Goal: Task Accomplishment & Management: Use online tool/utility

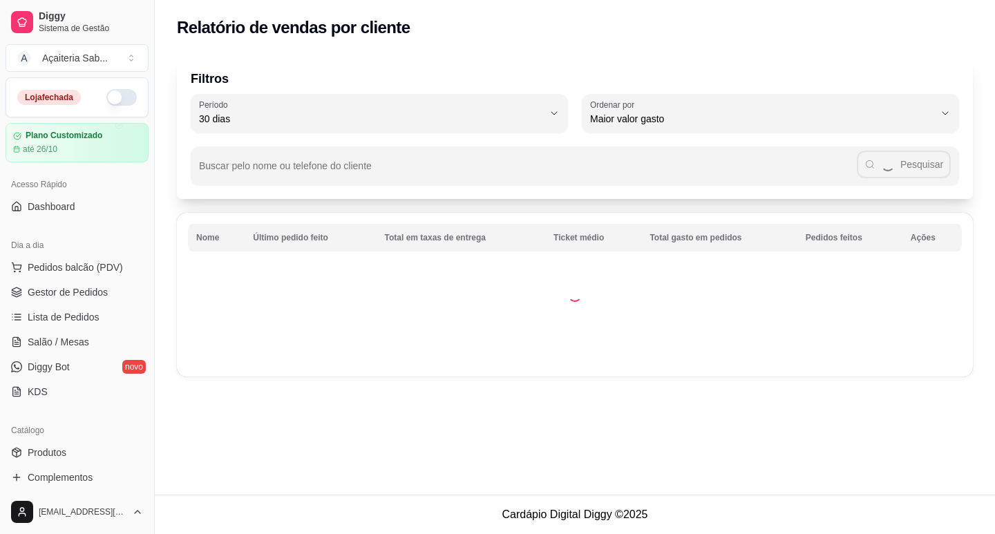
select select "30"
select select "HIGHEST_TOTAL_SPENT_WITH_ORDERS"
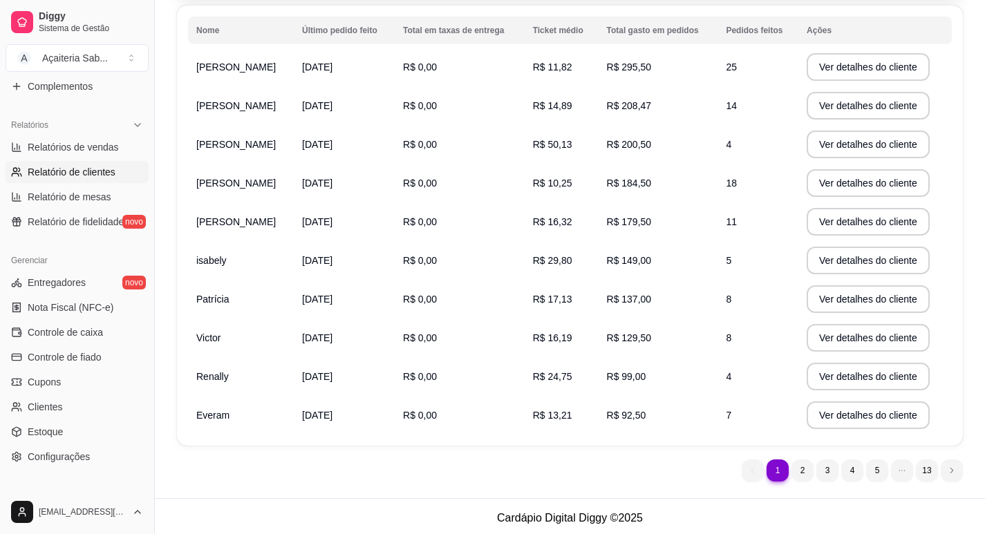
scroll to position [211, 0]
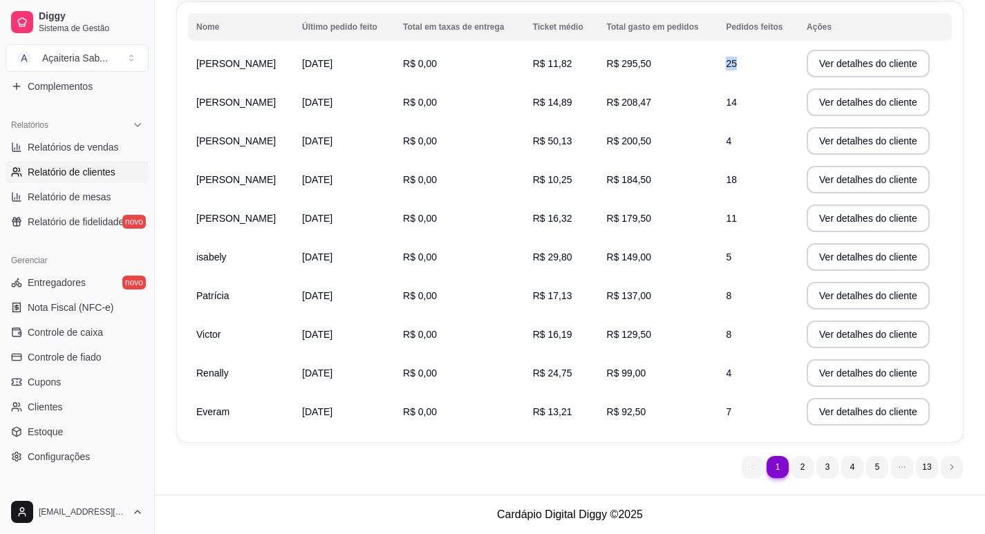
click at [751, 62] on td "25" at bounding box center [757, 63] width 81 height 39
click at [166, 54] on div "Filtros 30 Período Hoje Ontem 7 dias 15 dias 30 dias 45 dias 60 dias Período 30…" at bounding box center [570, 165] width 830 height 659
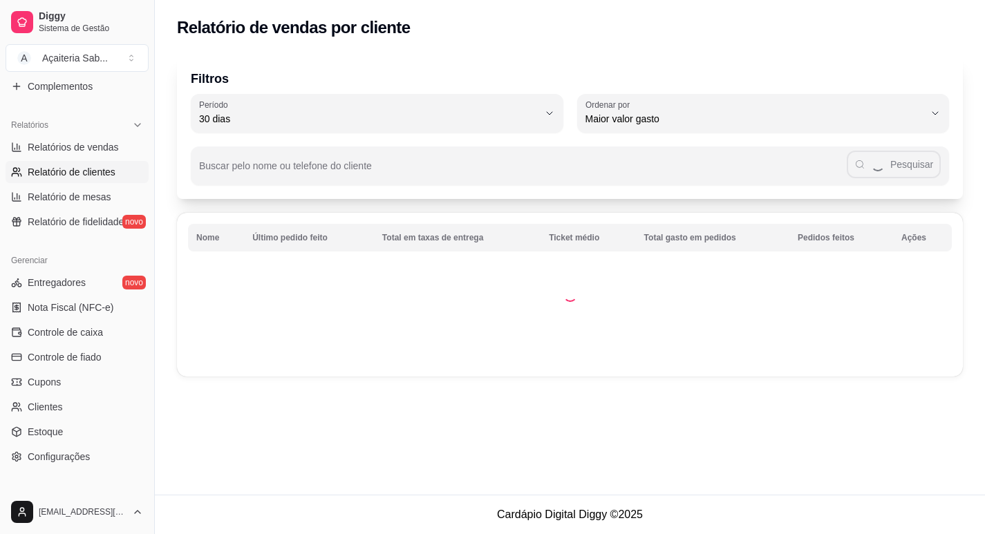
scroll to position [0, 0]
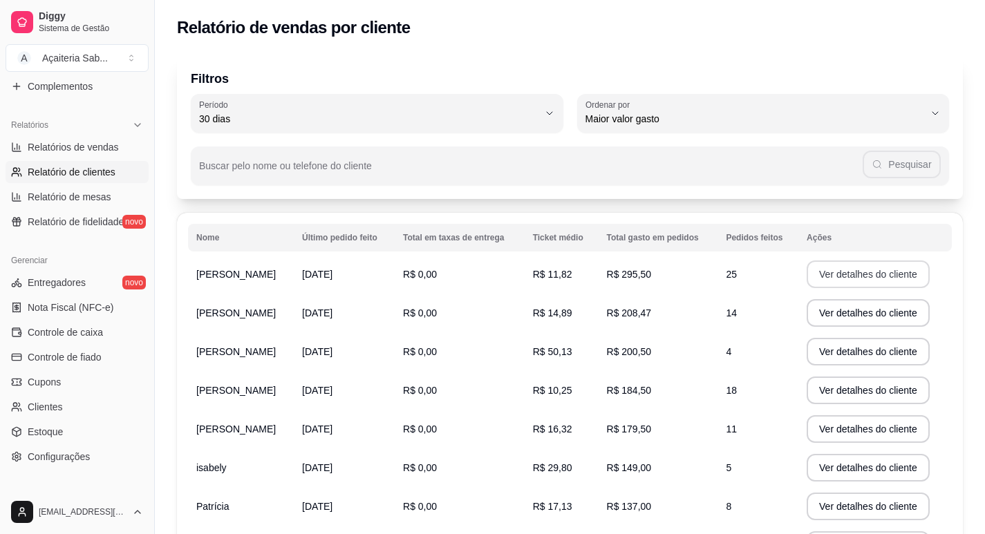
click at [839, 279] on button "Ver detalhes do cliente" at bounding box center [867, 275] width 123 height 28
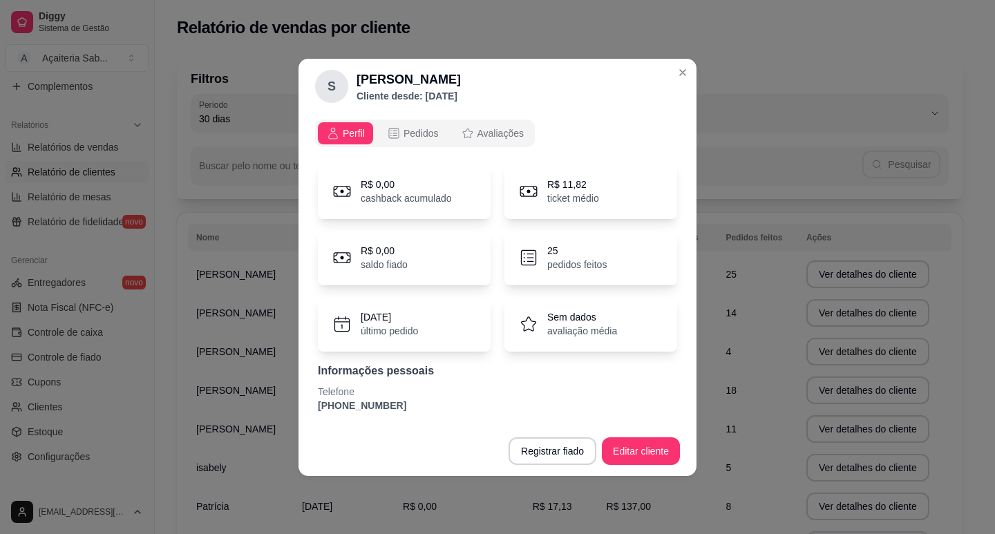
drag, startPoint x: 391, startPoint y: 402, endPoint x: 317, endPoint y: 405, distance: 74.0
click at [317, 405] on div "R$ 0,00 cashback acumulado R$ 11,82 ticket médio R$ 0,00 saldo fiado 25 pedidos…" at bounding box center [497, 287] width 365 height 265
copy p "[PHONE_NUMBER]"
drag, startPoint x: 420, startPoint y: 85, endPoint x: 354, endPoint y: 85, distance: 65.6
click at [354, 85] on div "S [PERSON_NAME] Cliente desde: [DATE]" at bounding box center [388, 86] width 146 height 33
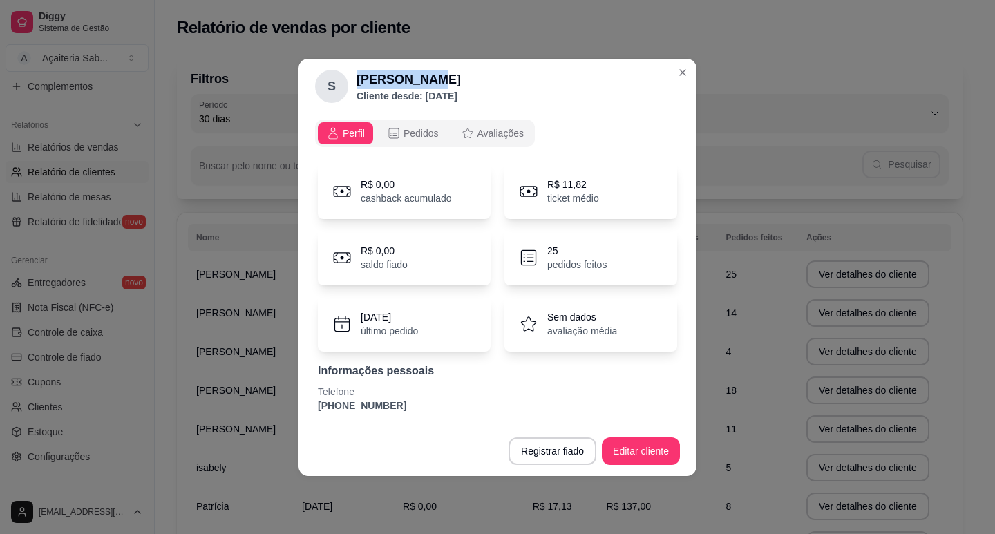
copy h2 "[PERSON_NAME]"
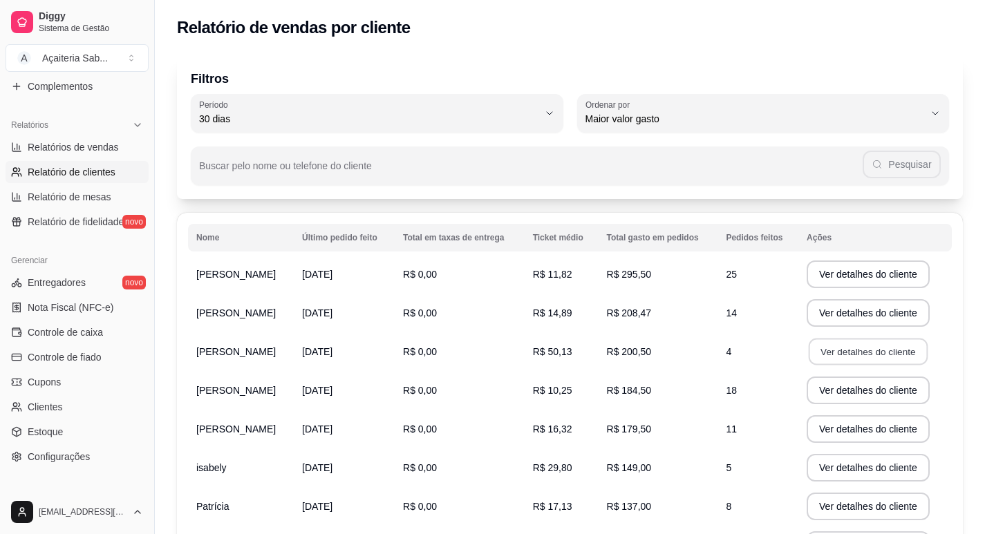
click at [863, 348] on button "Ver detalhes do cliente" at bounding box center [867, 352] width 119 height 27
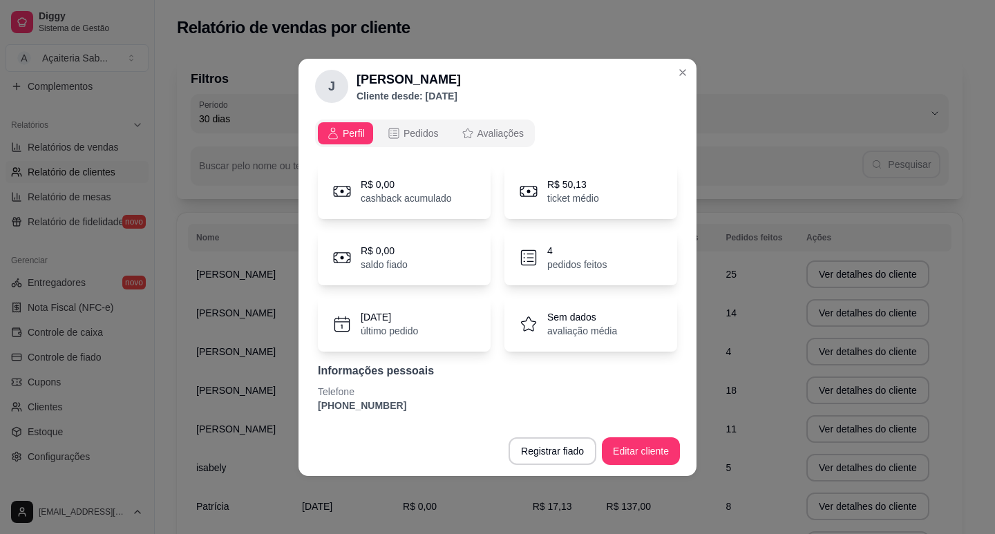
drag, startPoint x: 390, startPoint y: 410, endPoint x: 311, endPoint y: 409, distance: 78.8
click at [311, 409] on div "Perfil Pedidos Avaliações R$ 0,00 cashback acumulado R$ 50,13 ticket médio R$ 0…" at bounding box center [498, 270] width 398 height 312
copy p "[PHONE_NUMBER]"
drag, startPoint x: 386, startPoint y: 80, endPoint x: 357, endPoint y: 83, distance: 29.2
click at [357, 83] on h2 "[PERSON_NAME]" at bounding box center [409, 79] width 104 height 19
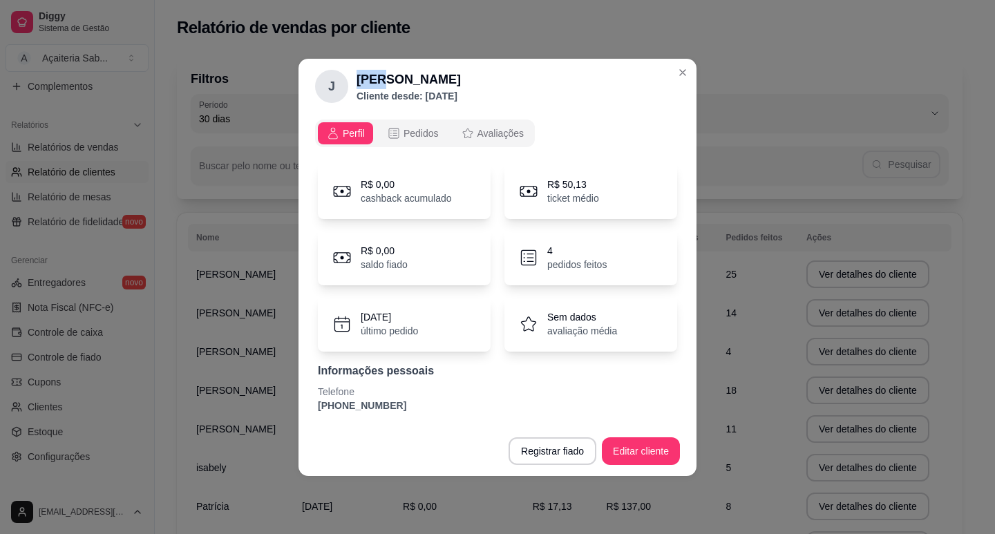
copy h2 "[PERSON_NAME]"
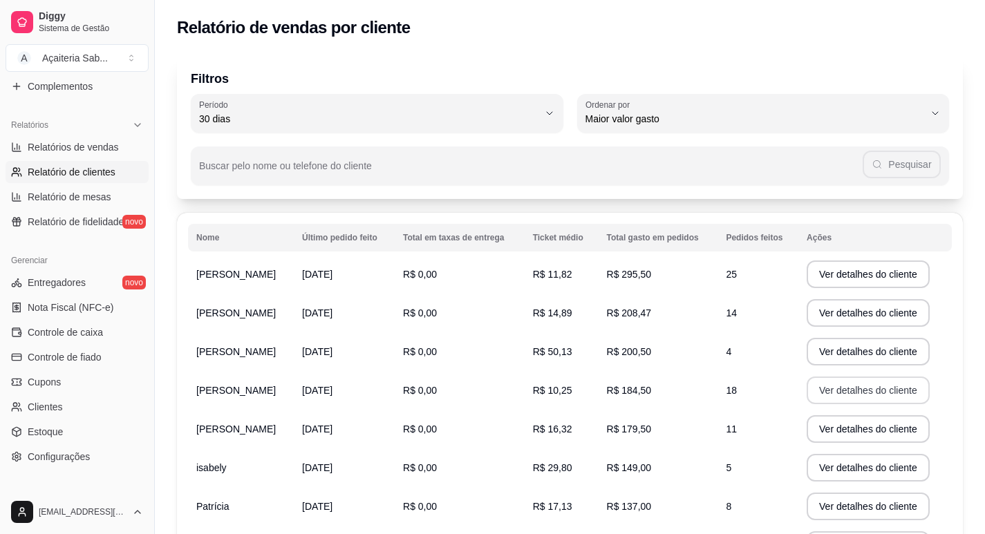
click at [848, 390] on button "Ver detalhes do cliente" at bounding box center [867, 391] width 123 height 28
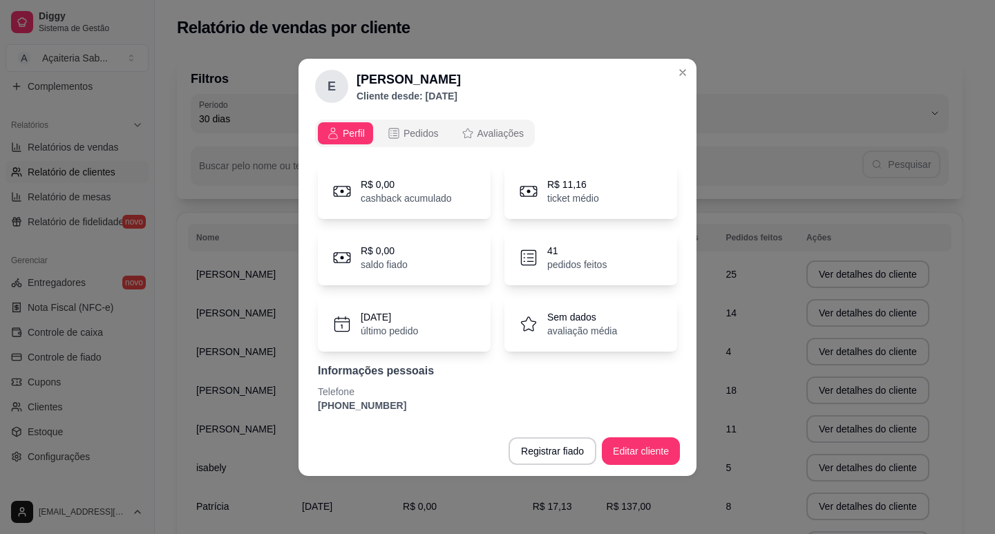
drag, startPoint x: 393, startPoint y: 407, endPoint x: 308, endPoint y: 407, distance: 85.0
click at [308, 407] on div "Perfil Pedidos Avaliações R$ 0,00 cashback acumulado R$ 11,16 ticket médio R$ 0…" at bounding box center [498, 270] width 398 height 312
copy p "[PHONE_NUMBER]"
drag, startPoint x: 405, startPoint y: 81, endPoint x: 355, endPoint y: 82, distance: 49.8
click at [355, 82] on div "E [PERSON_NAME] desde: [DATE]" at bounding box center [388, 86] width 146 height 33
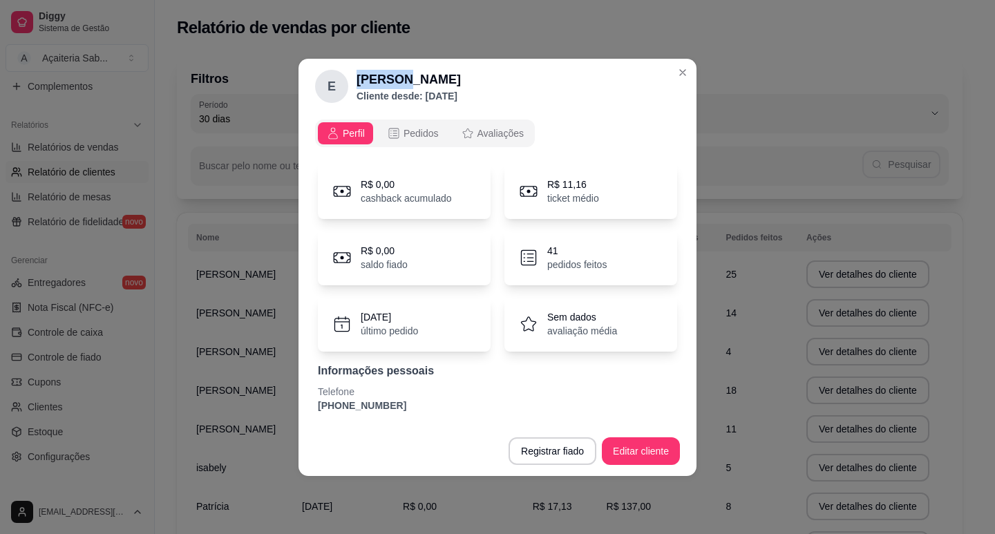
copy h2 "[PERSON_NAME]"
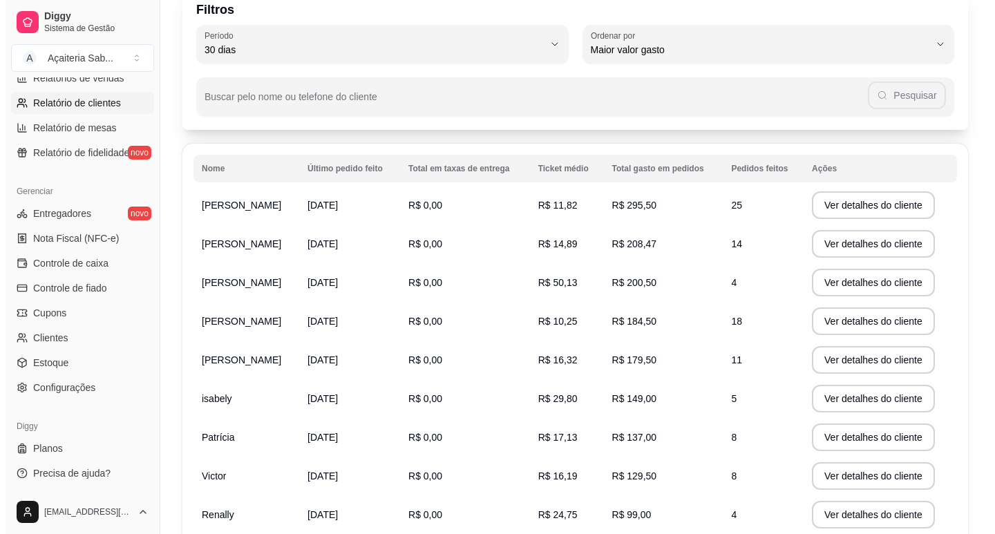
scroll to position [138, 0]
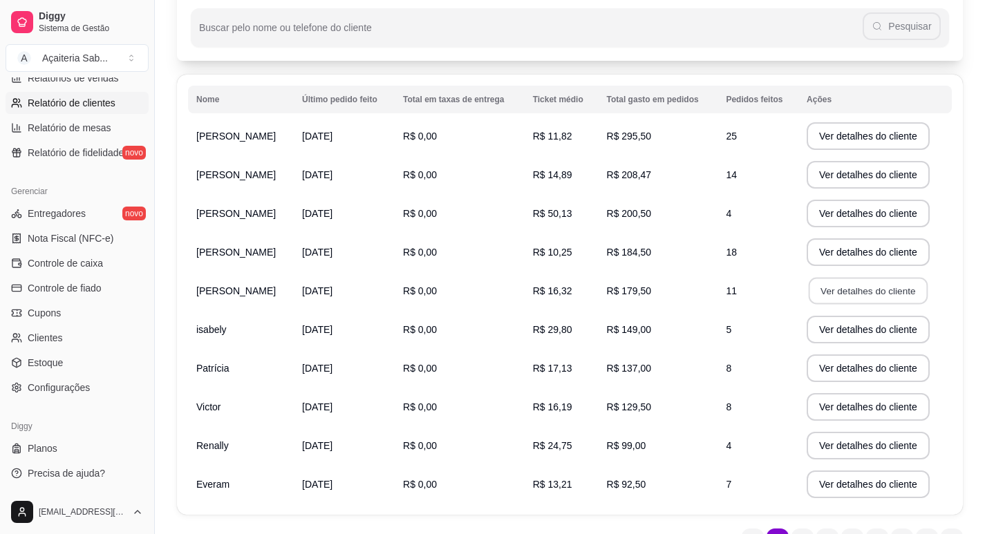
click at [844, 285] on button "Ver detalhes do cliente" at bounding box center [867, 291] width 119 height 27
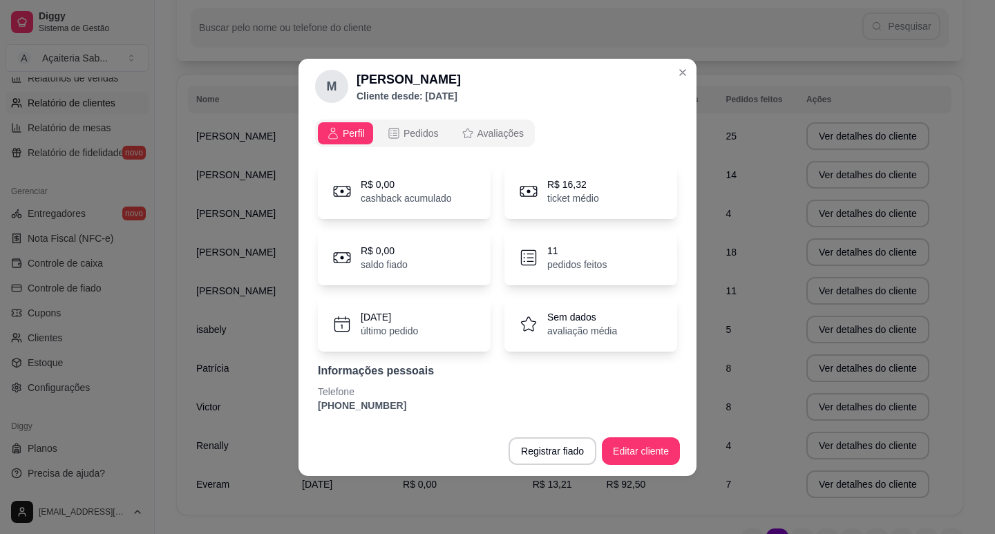
drag, startPoint x: 393, startPoint y: 405, endPoint x: 313, endPoint y: 416, distance: 80.9
click at [313, 416] on div "Perfil Pedidos Avaliações R$ 0,00 cashback acumulado R$ 16,32 ticket médio R$ 0…" at bounding box center [498, 270] width 398 height 312
copy p "[PHONE_NUMBER]"
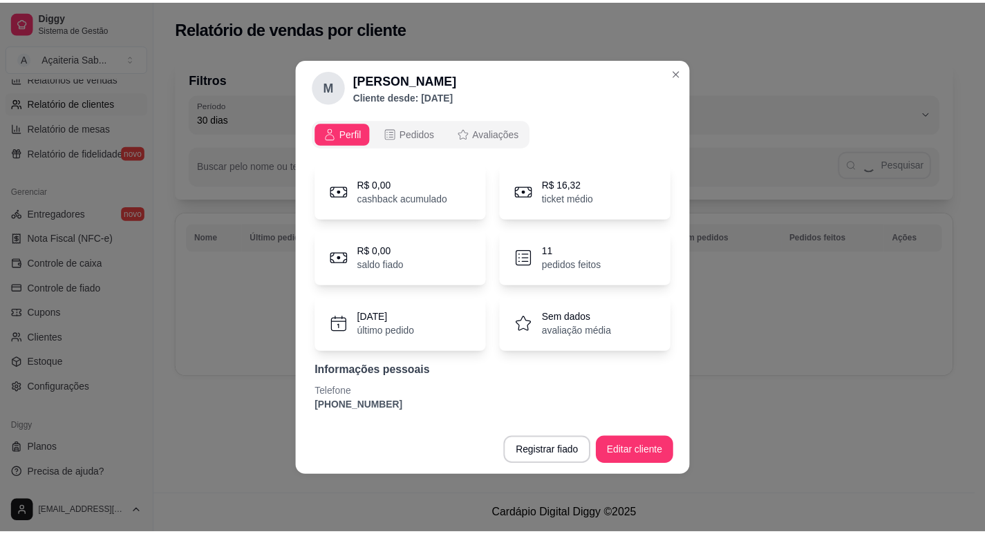
scroll to position [0, 0]
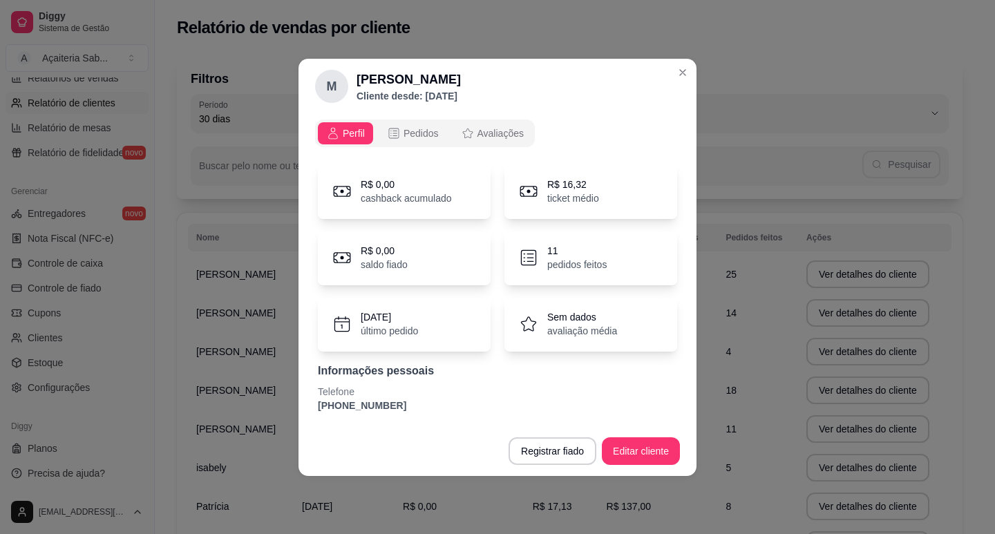
drag, startPoint x: 525, startPoint y: 79, endPoint x: 346, endPoint y: 86, distance: 179.1
click at [346, 86] on header "M [PERSON_NAME] Felismino Cliente desde: [DATE]" at bounding box center [498, 86] width 398 height 55
copy div "[PERSON_NAME]"
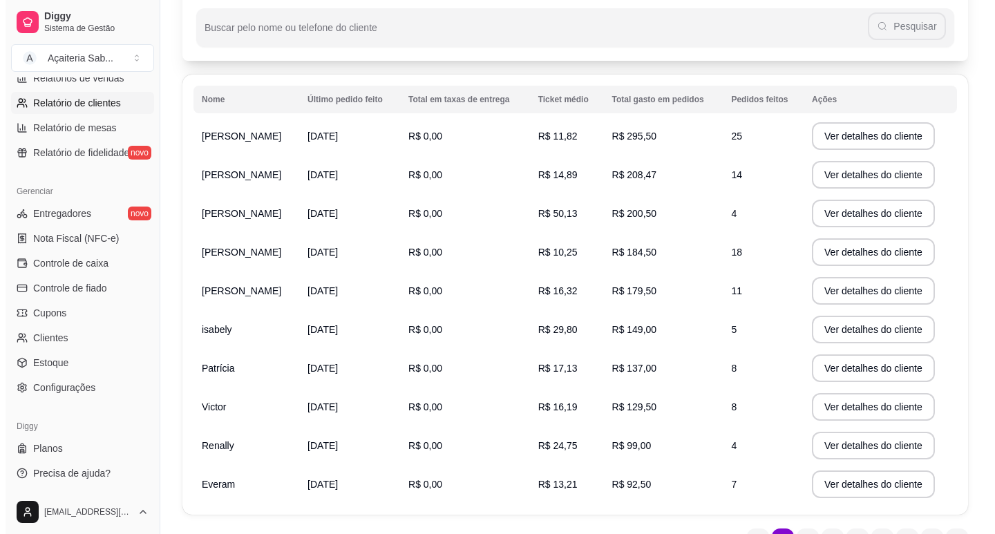
scroll to position [207, 0]
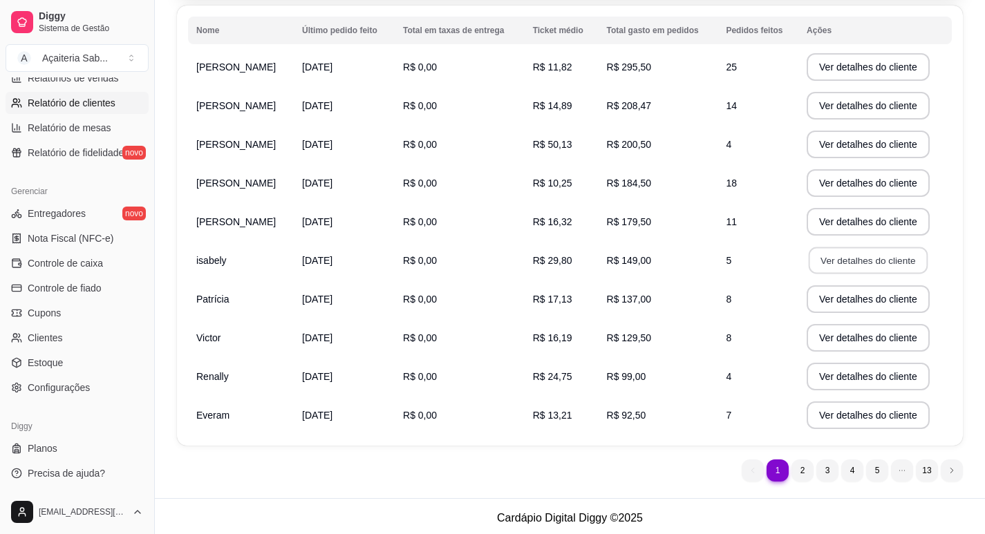
click at [861, 257] on button "Ver detalhes do cliente" at bounding box center [867, 260] width 119 height 27
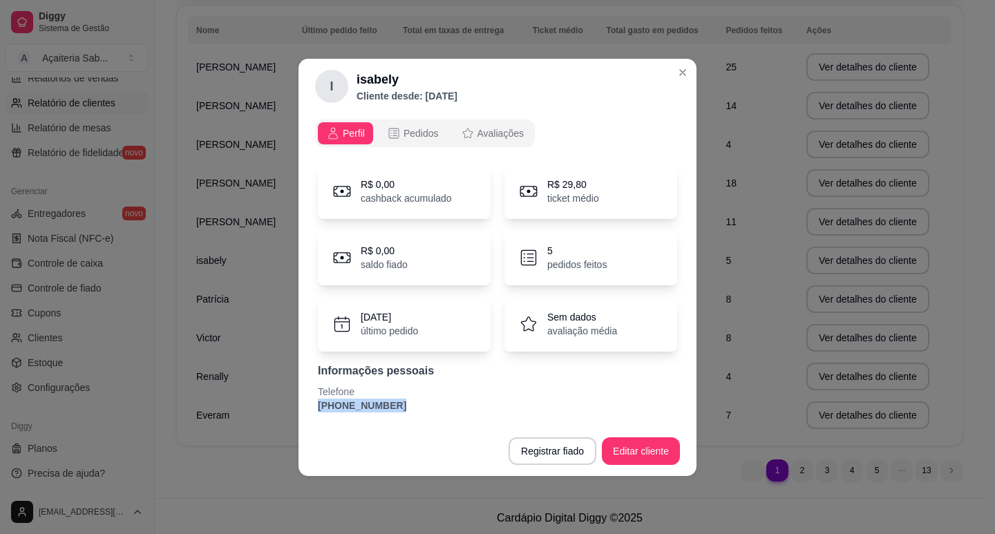
drag, startPoint x: 385, startPoint y: 406, endPoint x: 312, endPoint y: 415, distance: 73.7
click at [312, 415] on div "Perfil Pedidos Avaliações R$ 0,00 cashback acumulado R$ 29,80 ticket médio R$ 0…" at bounding box center [498, 270] width 398 height 312
copy p "[PHONE_NUMBER]"
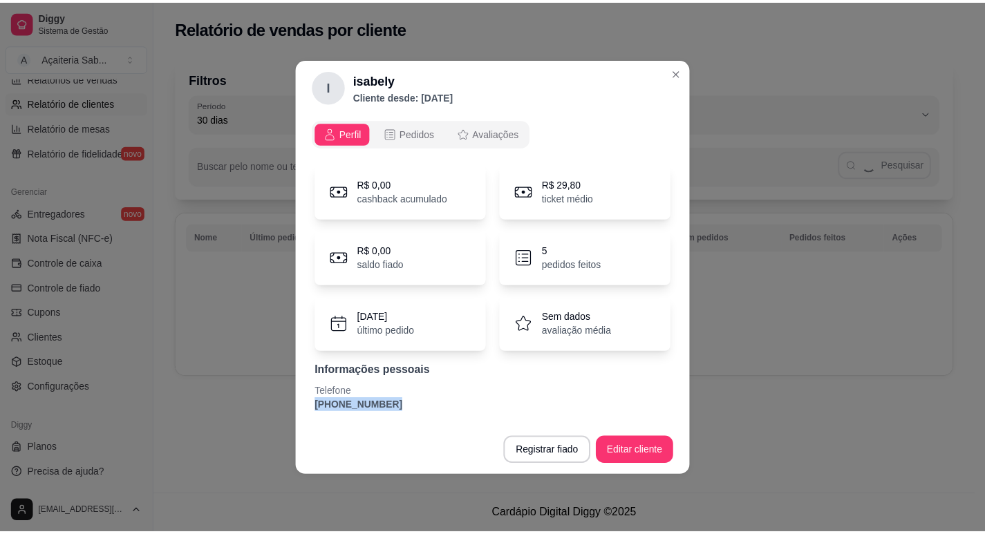
scroll to position [0, 0]
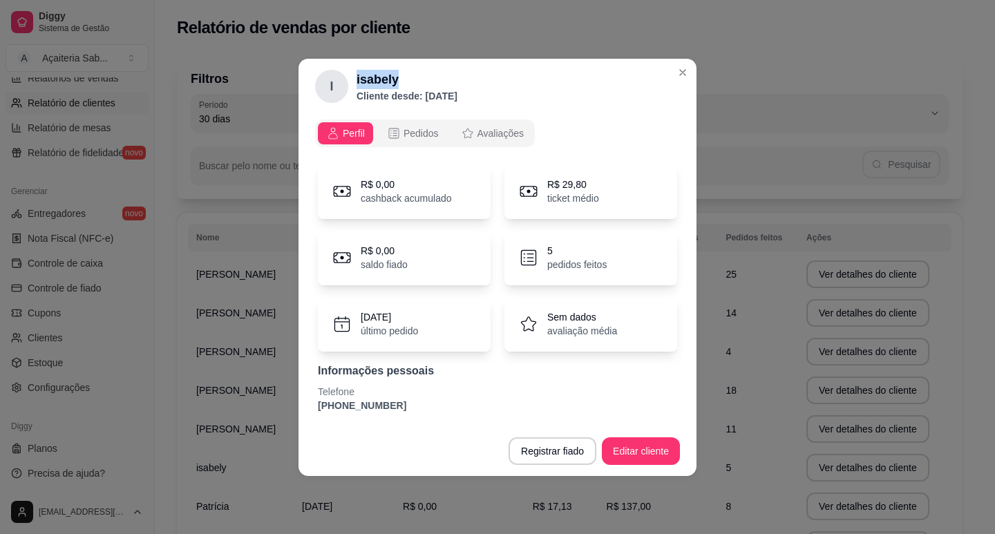
drag, startPoint x: 397, startPoint y: 82, endPoint x: 357, endPoint y: 81, distance: 40.1
click at [357, 81] on h2 "isabely" at bounding box center [407, 79] width 101 height 19
copy h2 "isabely"
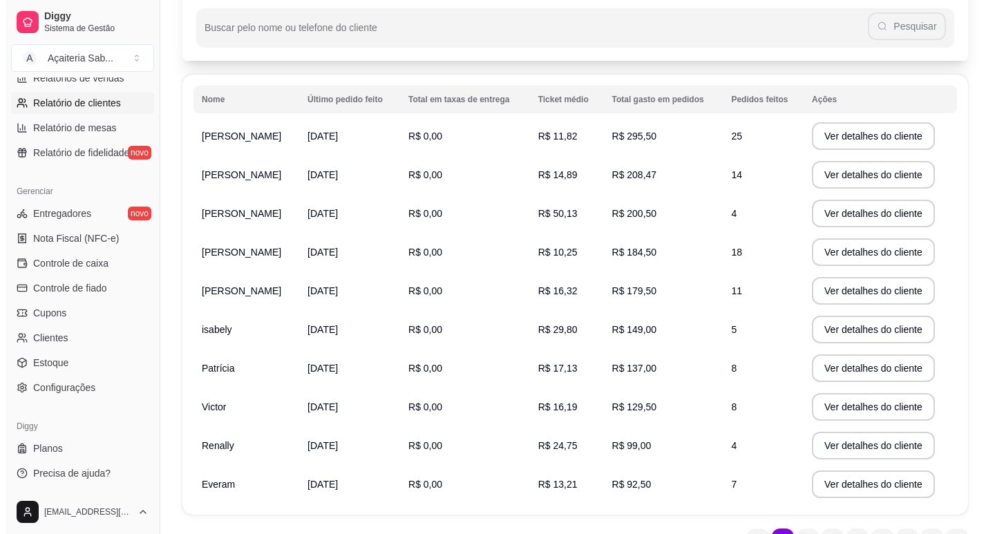
scroll to position [207, 0]
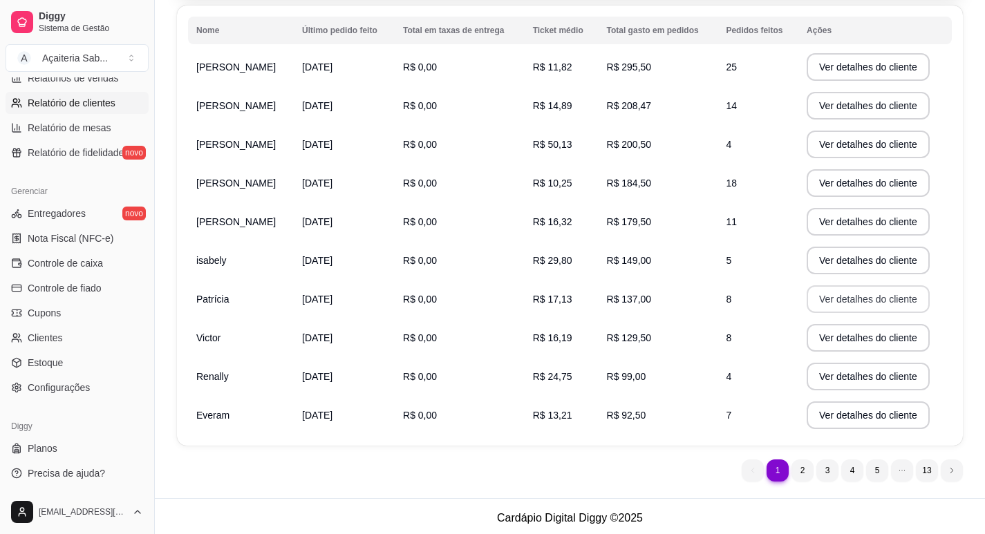
click at [846, 296] on button "Ver detalhes do cliente" at bounding box center [867, 299] width 123 height 28
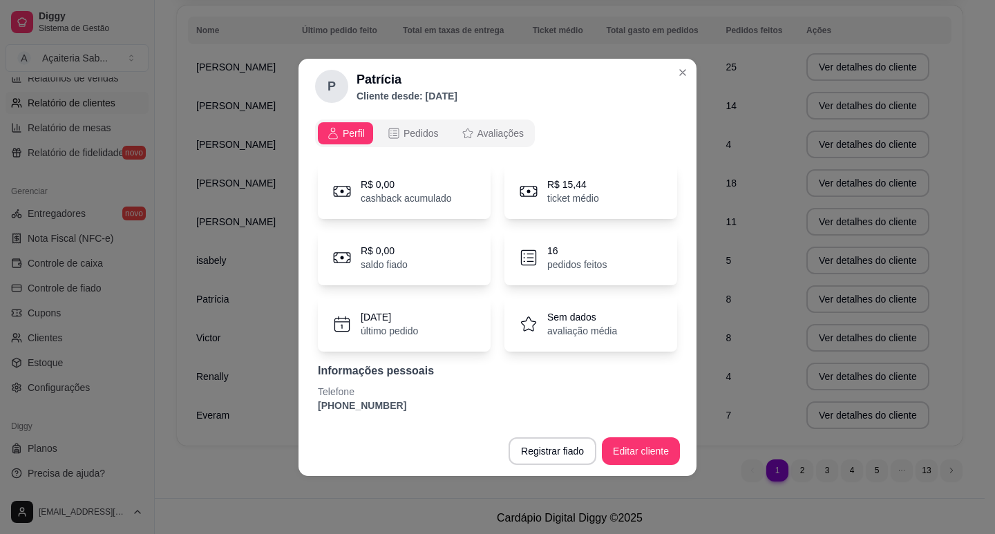
drag, startPoint x: 395, startPoint y: 408, endPoint x: 314, endPoint y: 420, distance: 81.8
click at [314, 420] on div "Perfil Pedidos Avaliações R$ 0,00 cashback acumulado R$ 15,44 ticket médio R$ 0…" at bounding box center [498, 270] width 398 height 312
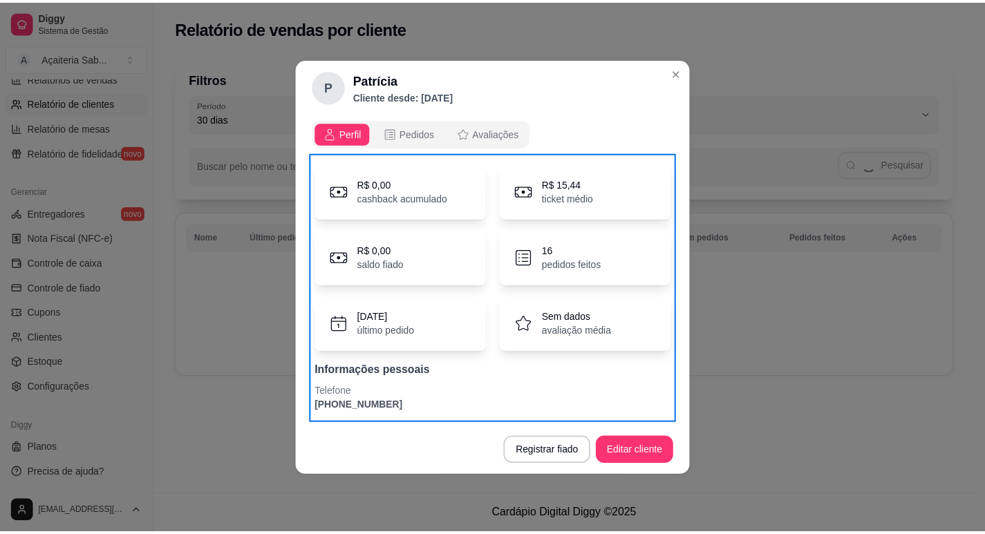
scroll to position [0, 0]
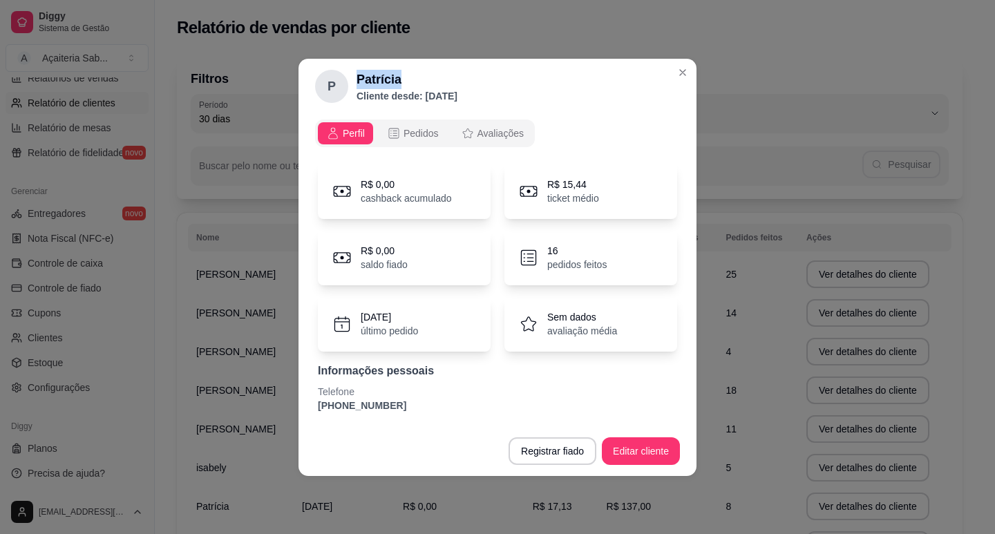
drag, startPoint x: 401, startPoint y: 77, endPoint x: 347, endPoint y: 79, distance: 54.6
click at [347, 79] on div "P Patrícia Cliente desde: [DATE]" at bounding box center [386, 86] width 142 height 33
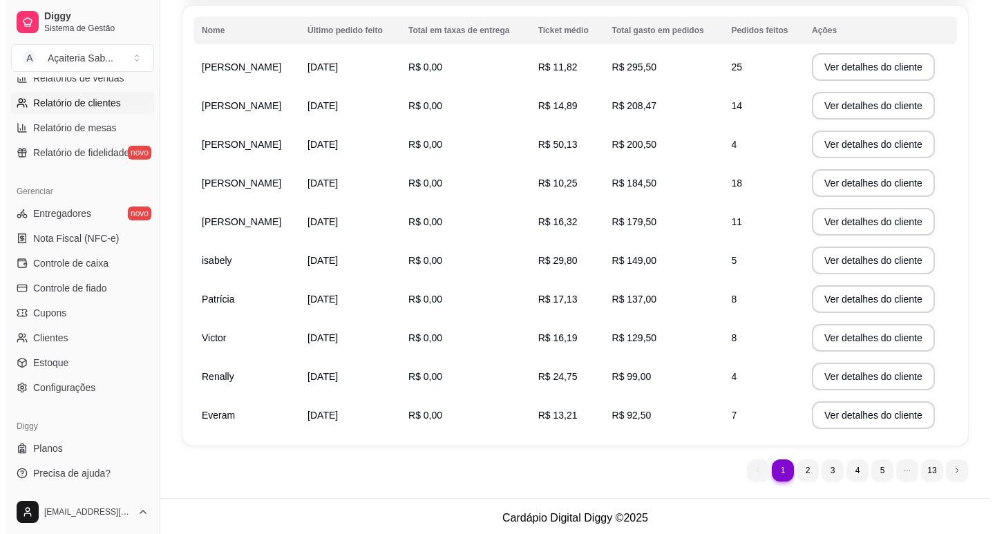
scroll to position [211, 0]
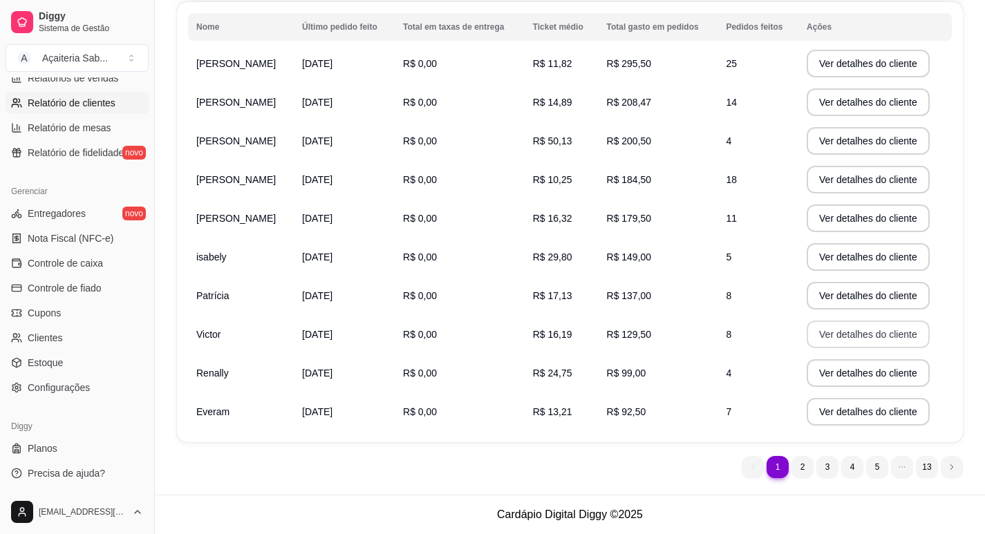
click at [833, 334] on button "Ver detalhes do cliente" at bounding box center [867, 335] width 123 height 28
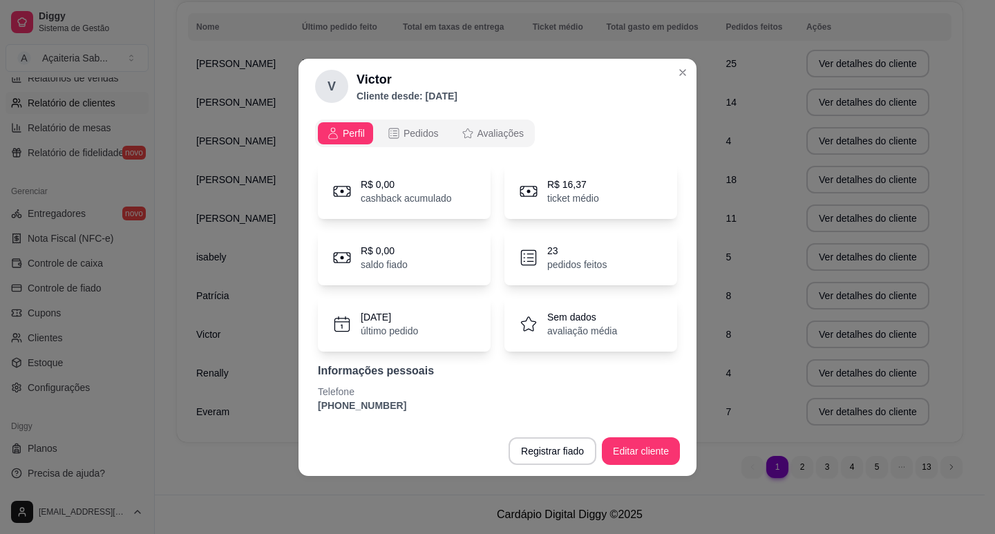
drag, startPoint x: 392, startPoint y: 408, endPoint x: 316, endPoint y: 410, distance: 76.1
click at [316, 410] on div "R$ 0,00 cashback acumulado R$ 16,37 ticket médio R$ 0,00 saldo fiado 23 pedidos…" at bounding box center [497, 287] width 365 height 265
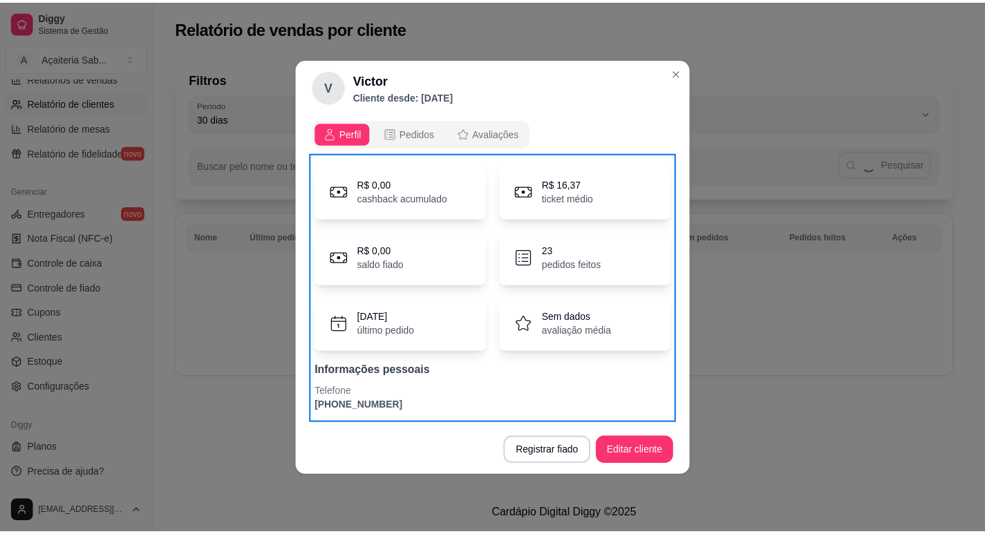
scroll to position [0, 0]
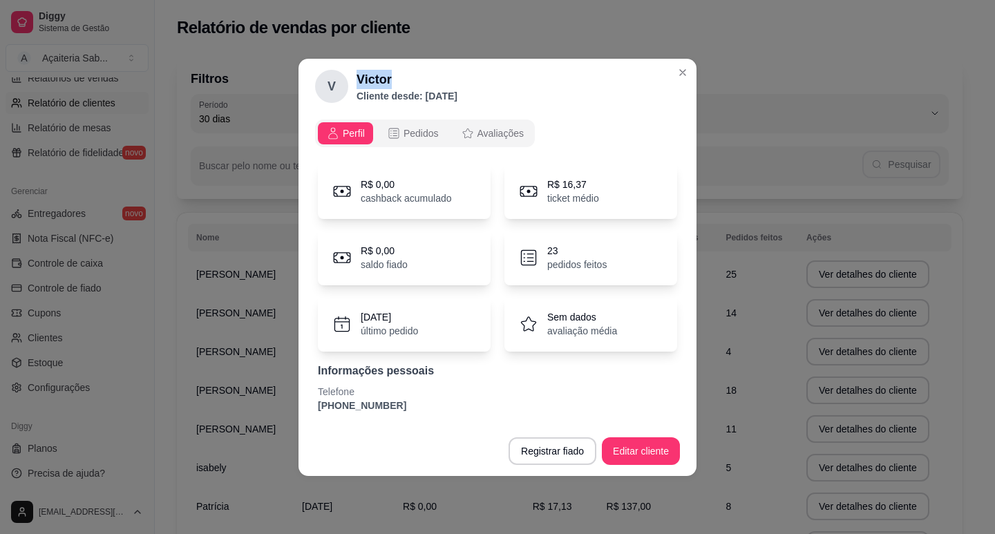
drag, startPoint x: 393, startPoint y: 75, endPoint x: 357, endPoint y: 78, distance: 36.7
click at [357, 78] on h2 "Victor" at bounding box center [407, 79] width 101 height 19
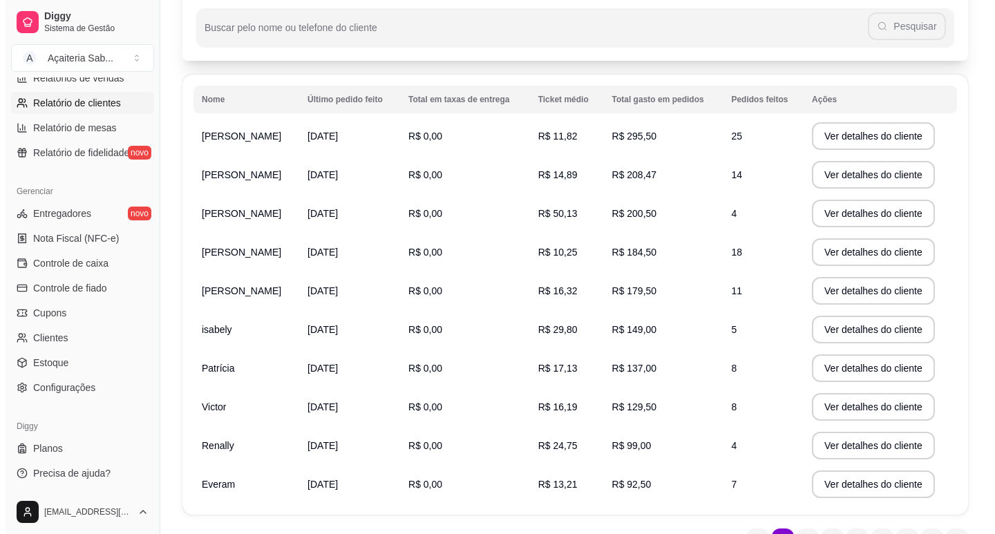
scroll to position [211, 0]
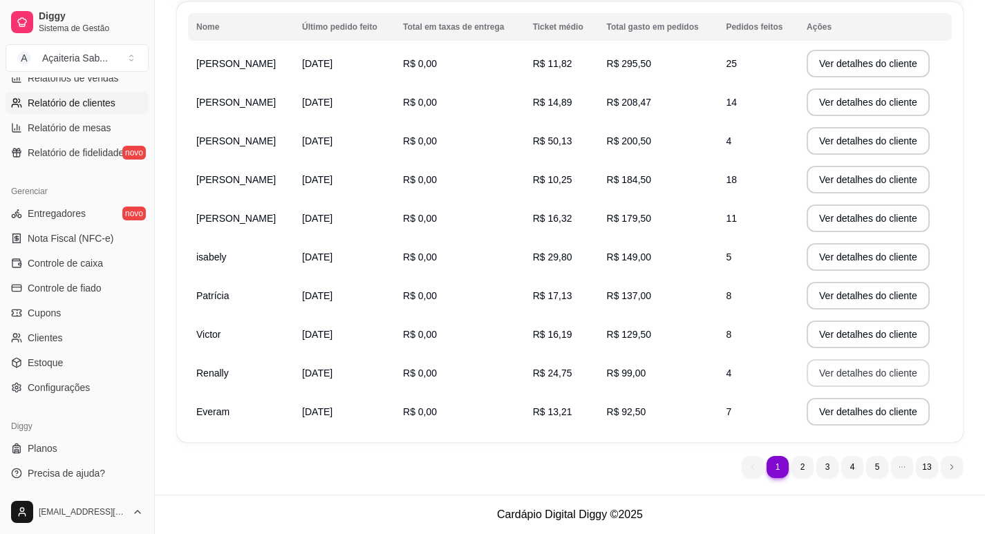
click at [875, 370] on button "Ver detalhes do cliente" at bounding box center [867, 373] width 123 height 28
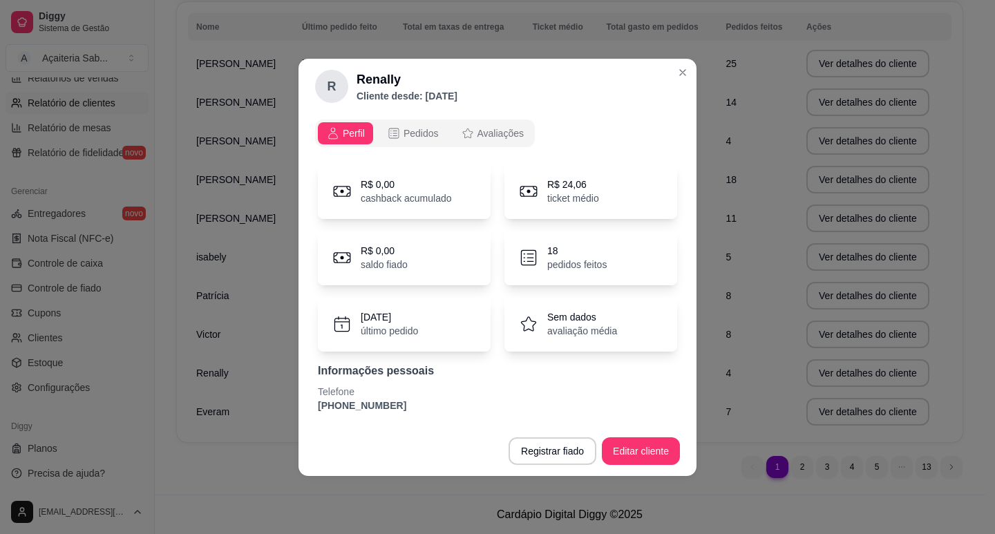
drag, startPoint x: 399, startPoint y: 404, endPoint x: 317, endPoint y: 412, distance: 82.0
click at [317, 412] on div "R$ 0,00 cashback acumulado R$ 24,06 ticket médio R$ 0,00 saldo fiado 18 pedidos…" at bounding box center [497, 287] width 365 height 265
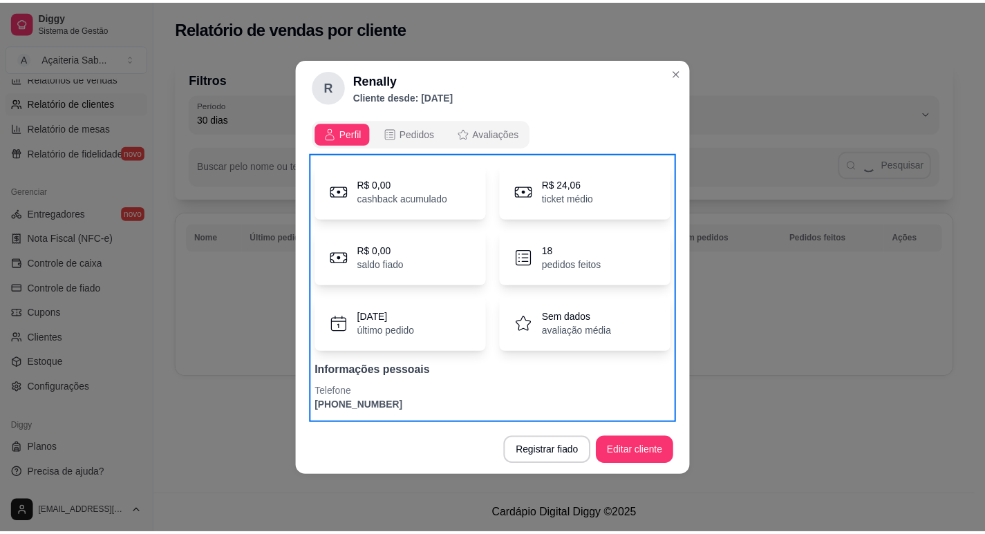
scroll to position [0, 0]
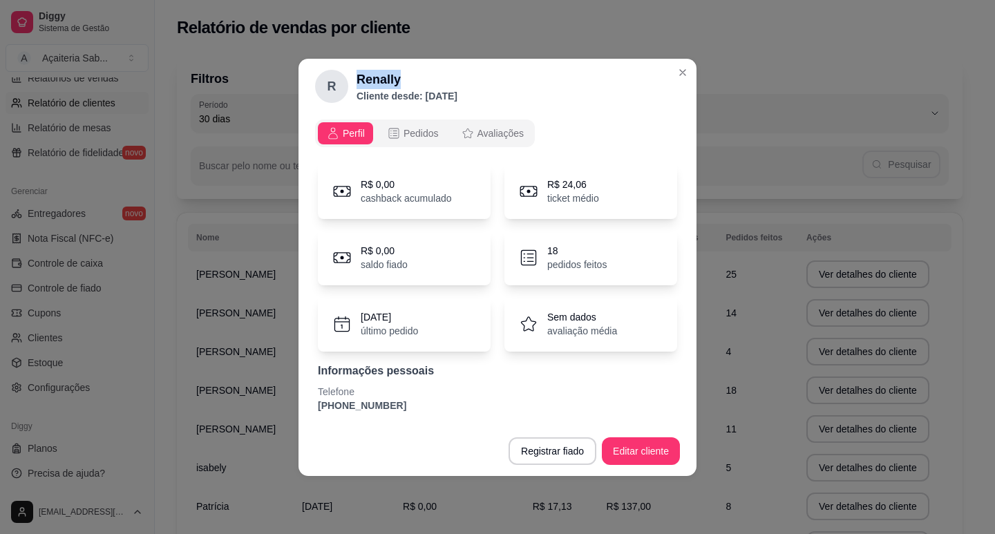
drag, startPoint x: 395, startPoint y: 82, endPoint x: 357, endPoint y: 81, distance: 38.7
click at [357, 81] on h2 "Renally" at bounding box center [407, 79] width 101 height 19
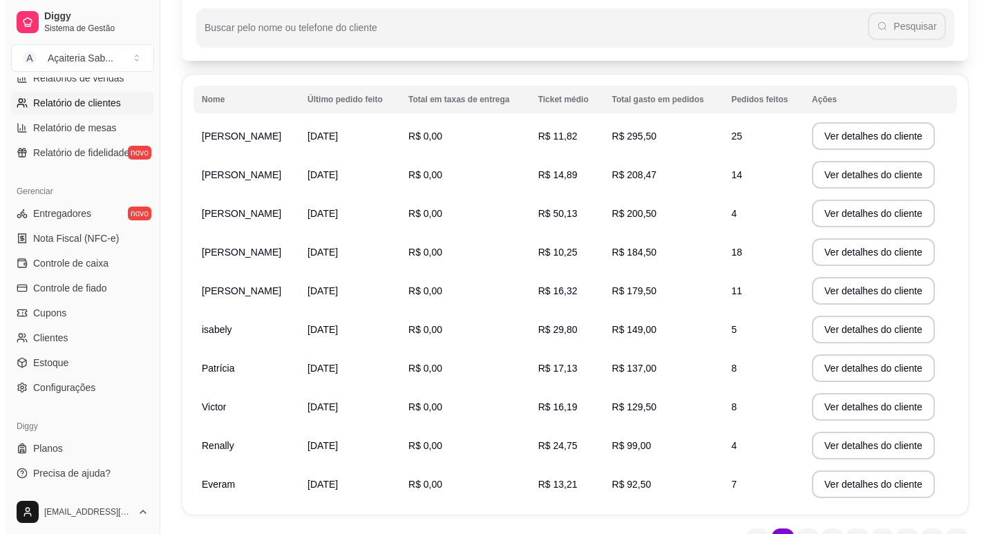
scroll to position [211, 0]
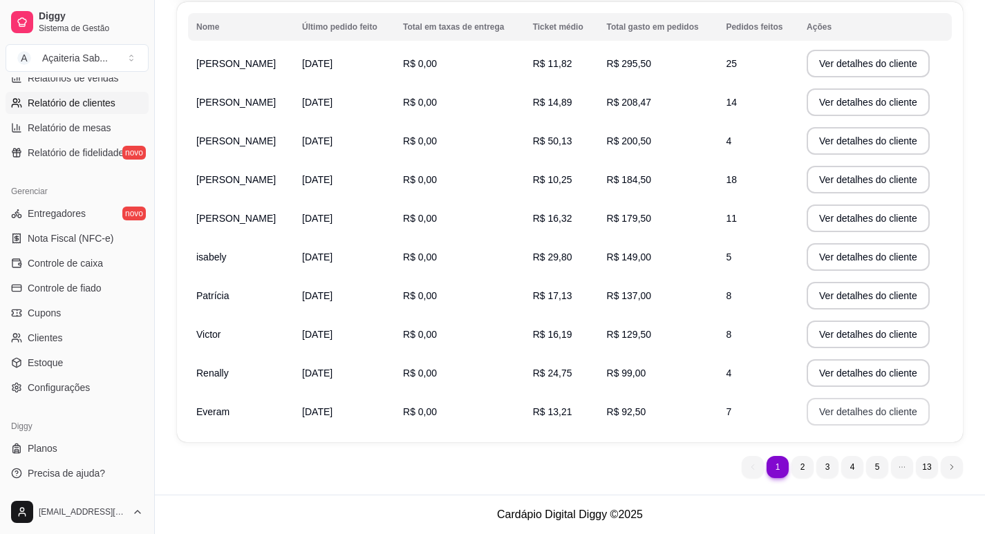
click at [851, 413] on button "Ver detalhes do cliente" at bounding box center [867, 412] width 123 height 28
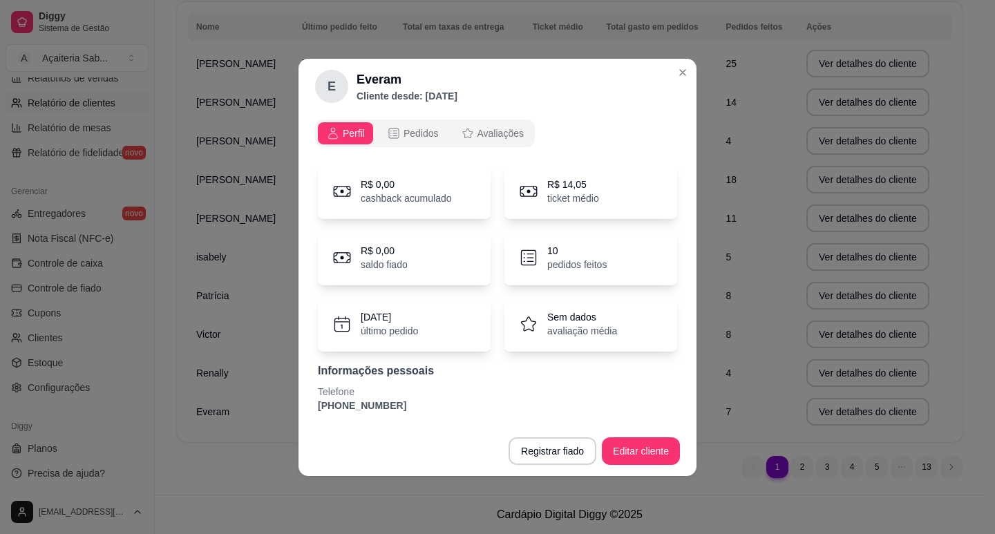
drag, startPoint x: 392, startPoint y: 405, endPoint x: 316, endPoint y: 406, distance: 76.0
click at [316, 406] on div "R$ 0,00 cashback acumulado R$ 14,05 ticket médio R$ 0,00 saldo fiado 10 pedidos…" at bounding box center [497, 287] width 365 height 265
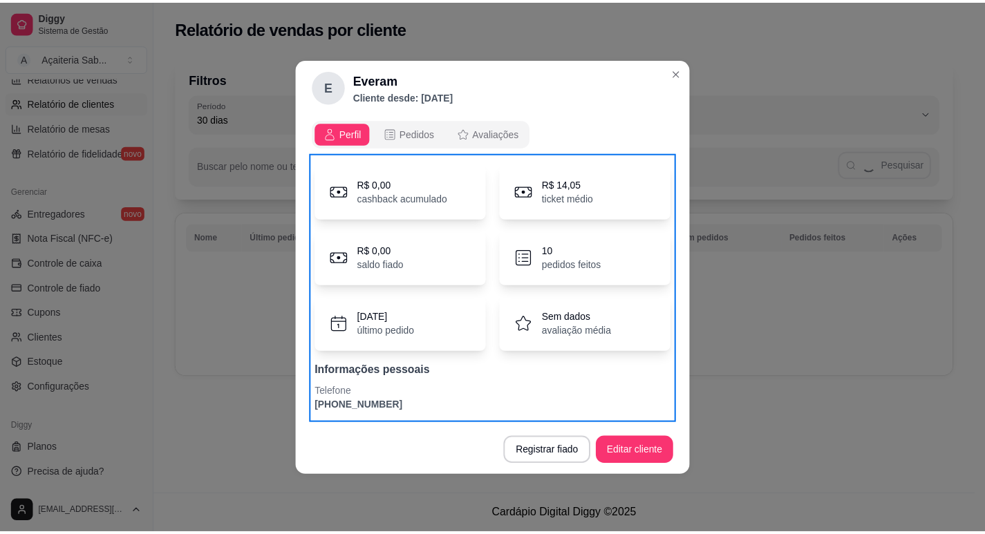
scroll to position [0, 0]
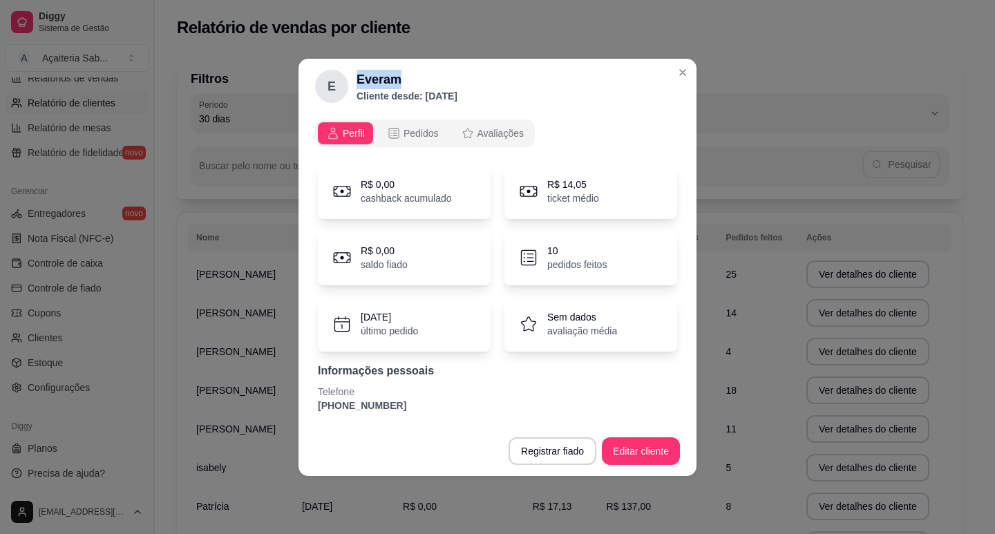
drag, startPoint x: 399, startPoint y: 80, endPoint x: 350, endPoint y: 82, distance: 49.8
click at [350, 82] on div "E Everam Cliente desde: [DATE]" at bounding box center [386, 86] width 142 height 33
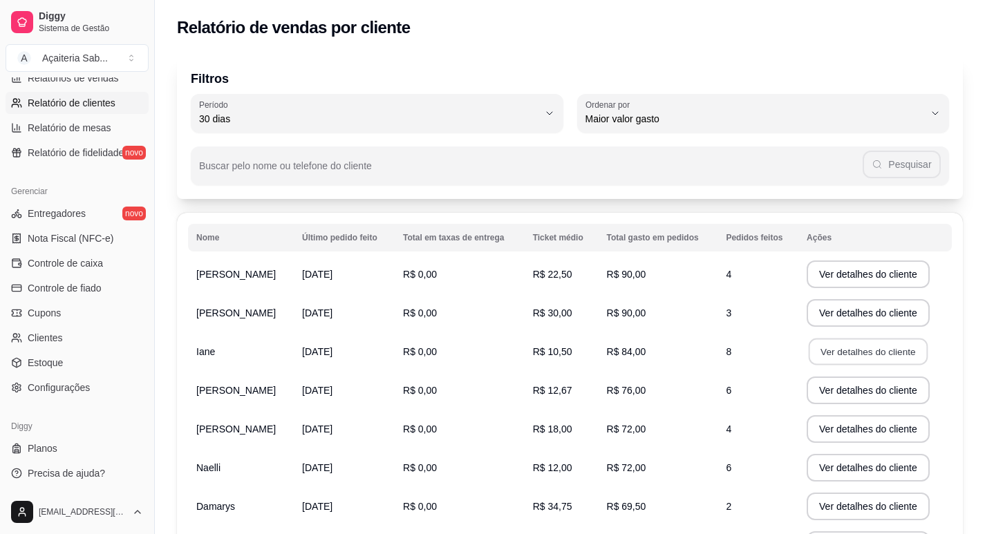
click at [810, 355] on button "Ver detalhes do cliente" at bounding box center [867, 352] width 119 height 27
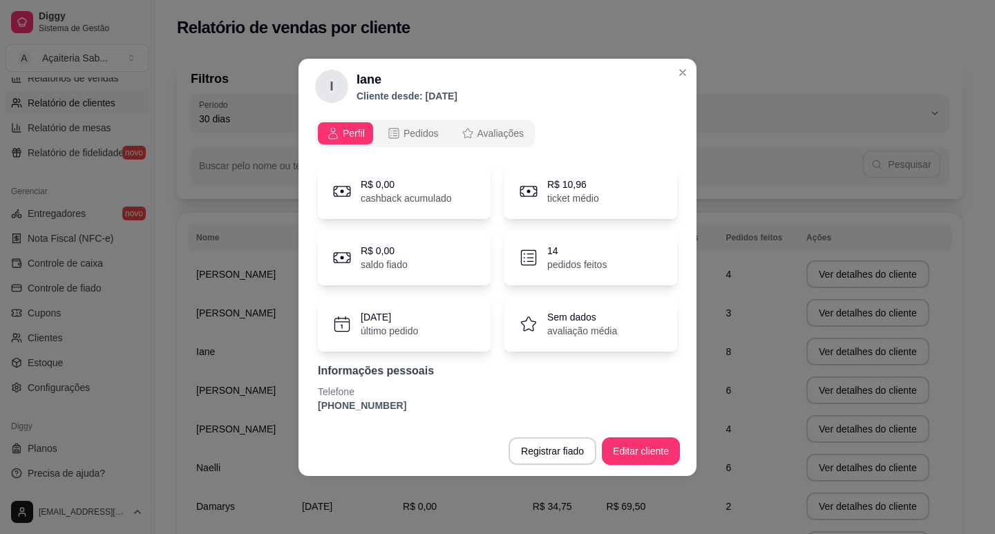
drag, startPoint x: 390, startPoint y: 405, endPoint x: 316, endPoint y: 409, distance: 74.1
click at [316, 409] on div "R$ 0,00 cashback acumulado R$ 10,96 ticket médio R$ 0,00 saldo fiado 14 pedidos…" at bounding box center [497, 287] width 365 height 265
drag, startPoint x: 386, startPoint y: 83, endPoint x: 357, endPoint y: 81, distance: 28.4
click at [357, 81] on h2 "Iane" at bounding box center [407, 79] width 101 height 19
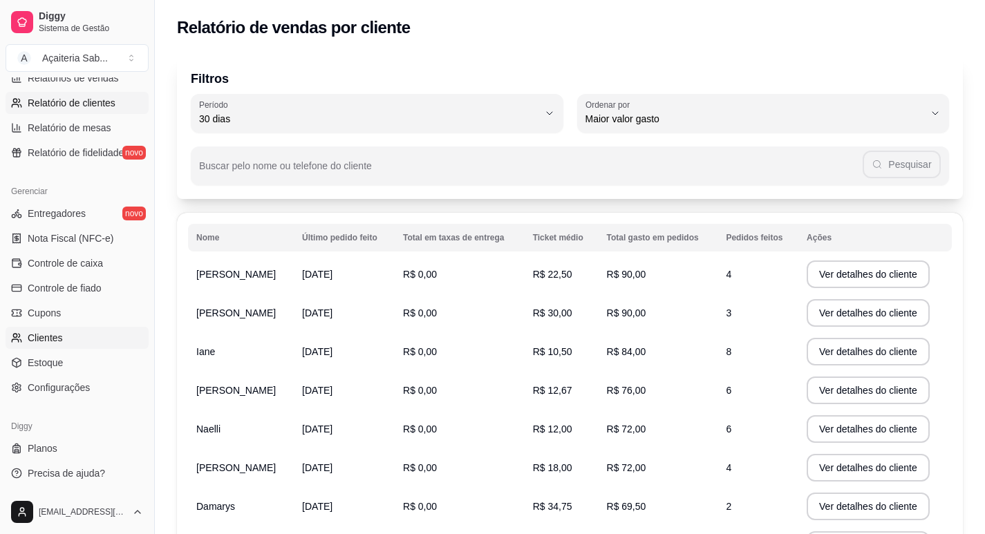
click at [56, 343] on span "Clientes" at bounding box center [45, 338] width 35 height 14
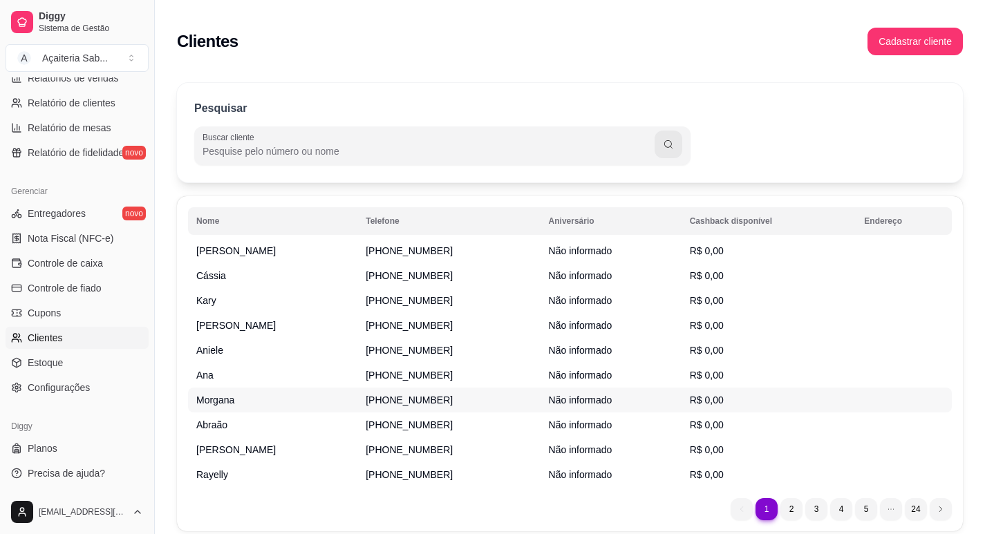
click at [412, 393] on tbody "[PERSON_NAME] [PHONE_NUMBER] Não informado R$ 0,00 Cássia [PHONE_NUMBER] Não in…" at bounding box center [570, 362] width 764 height 249
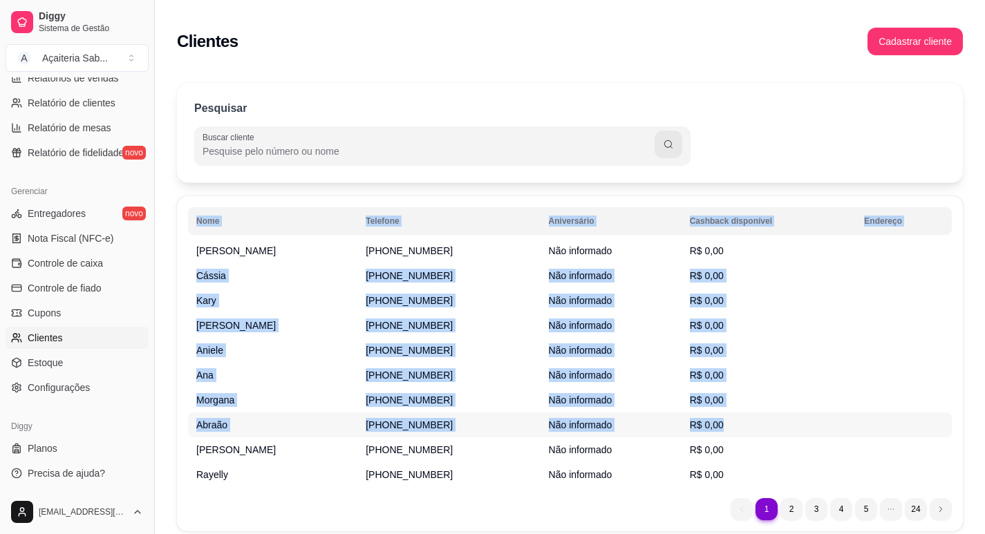
drag, startPoint x: 183, startPoint y: 220, endPoint x: 391, endPoint y: 451, distance: 311.2
click at [392, 451] on div "Nome Telefone Aniversário Cashback disponível Endereço [PERSON_NAME] [PHONE_NUM…" at bounding box center [570, 363] width 786 height 335
click at [183, 233] on div "Nome Telefone Aniversário Cashback disponível Endereço [PERSON_NAME] [PHONE_NUM…" at bounding box center [570, 363] width 786 height 335
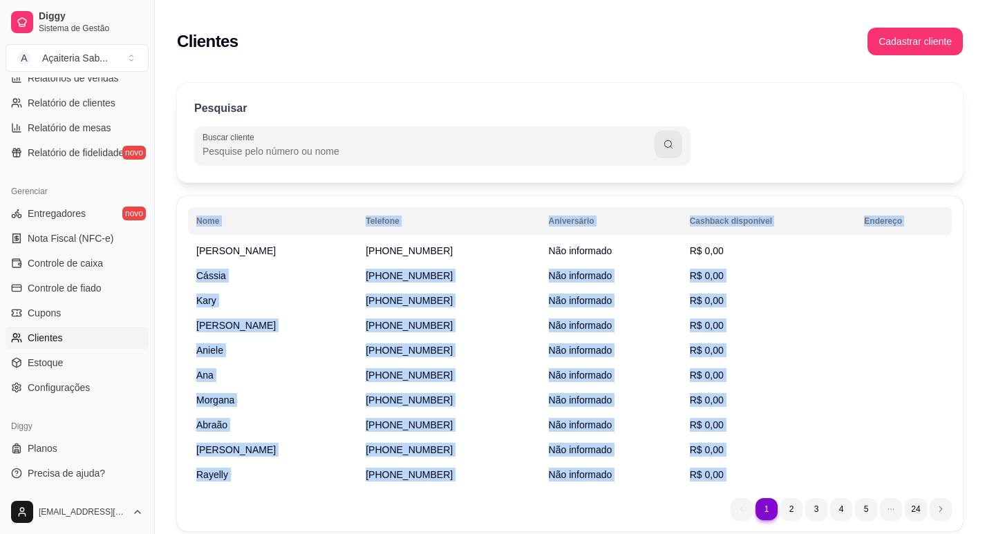
drag, startPoint x: 172, startPoint y: 192, endPoint x: 580, endPoint y: 495, distance: 508.3
click at [580, 495] on div "Pesquisar Buscar cliente Nome Telefone Aniversário Cashback disponível Endereço…" at bounding box center [570, 311] width 830 height 473
click at [160, 288] on div "Pesquisar Buscar cliente Nome Telefone Aniversário Cashback disponível Endereço…" at bounding box center [570, 311] width 830 height 473
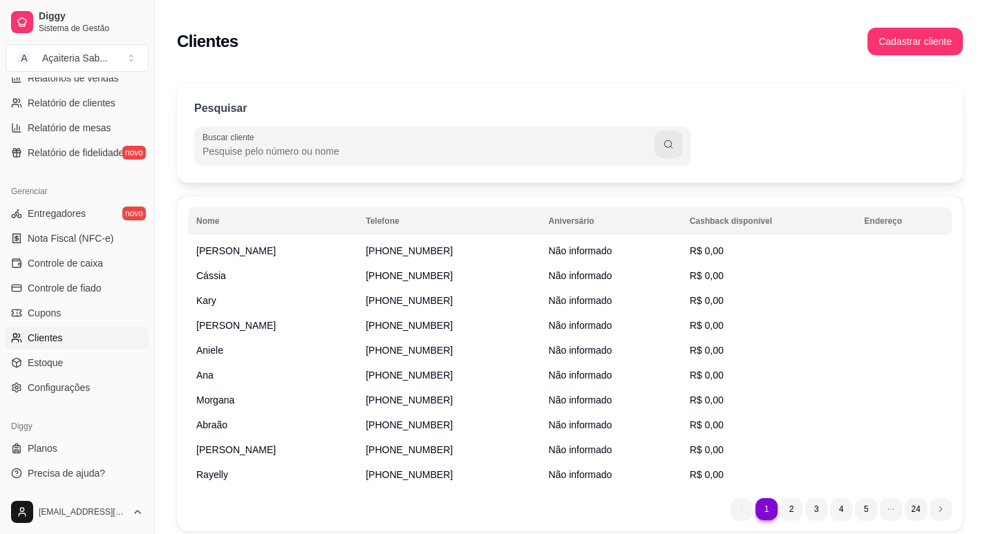
click at [44, 340] on span "Clientes" at bounding box center [45, 338] width 35 height 14
drag, startPoint x: 173, startPoint y: 194, endPoint x: 607, endPoint y: 261, distance: 438.4
click at [605, 263] on div "Pesquisar Buscar cliente Nome Telefone Aniversário Cashback disponível Endereço…" at bounding box center [570, 311] width 830 height 473
click at [192, 249] on td "[PERSON_NAME]" at bounding box center [272, 250] width 169 height 25
click at [168, 240] on div "Pesquisar Buscar cliente Nome Telefone Aniversário Cashback disponível Endereço…" at bounding box center [570, 311] width 830 height 473
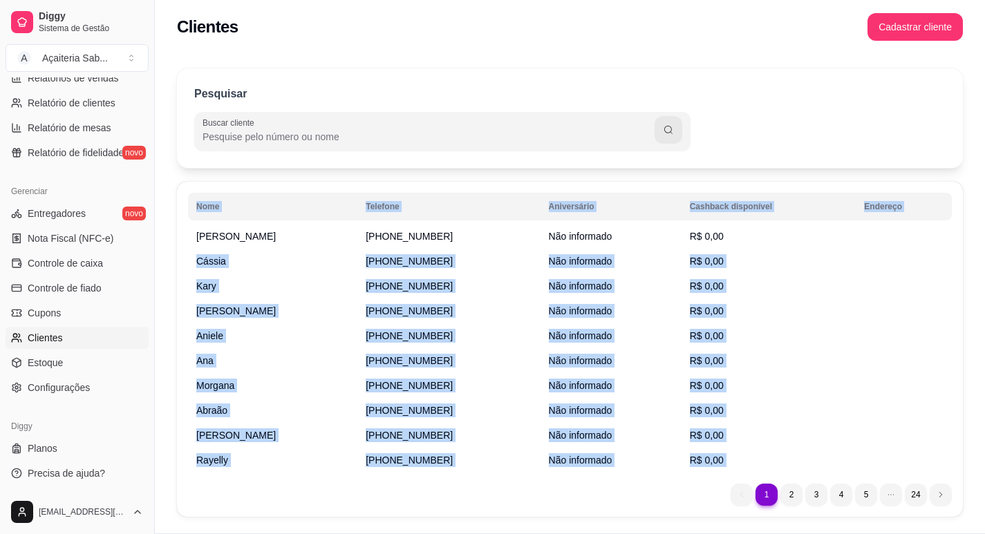
scroll to position [53, 0]
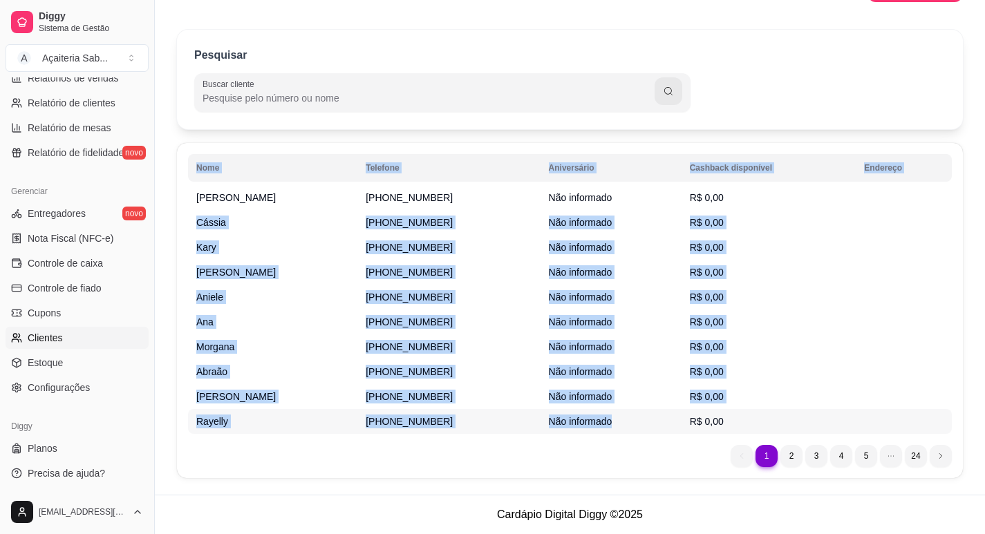
drag, startPoint x: 195, startPoint y: 249, endPoint x: 738, endPoint y: 419, distance: 569.1
click at [738, 419] on div "Nome Telefone Aniversário Cashback disponível Endereço [PERSON_NAME] [PHONE_NUM…" at bounding box center [570, 310] width 786 height 335
click at [204, 200] on span "[PERSON_NAME]" at bounding box center [235, 197] width 79 height 11
click at [207, 220] on span "Cássia" at bounding box center [211, 222] width 30 height 11
click at [162, 167] on div "Pesquisar Buscar cliente Nome Telefone Aniversário Cashback disponível Endereço…" at bounding box center [570, 257] width 830 height 473
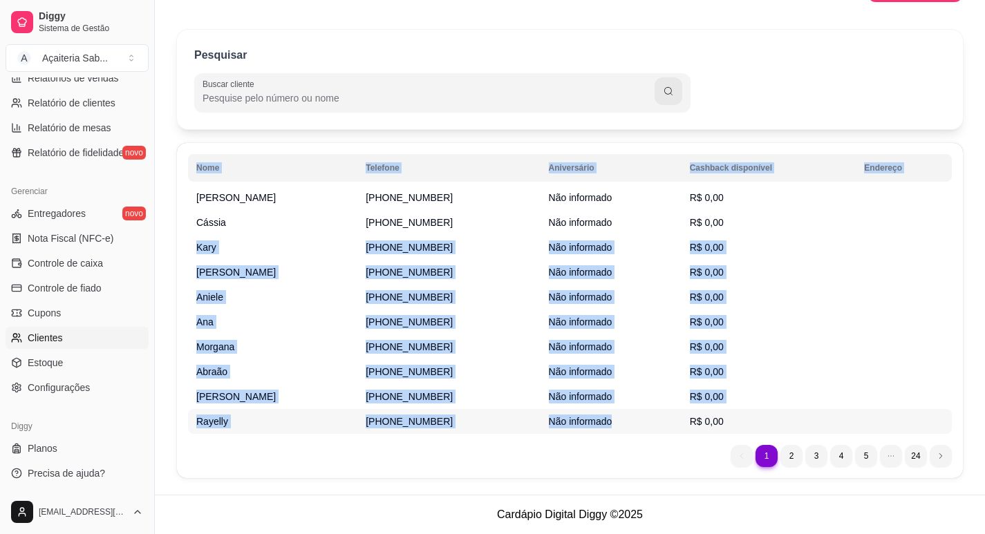
drag, startPoint x: 162, startPoint y: 155, endPoint x: 741, endPoint y: 422, distance: 637.6
click at [741, 422] on div "Pesquisar Buscar cliente Nome Telefone Aniversário Cashback disponível Endereço…" at bounding box center [570, 257] width 830 height 473
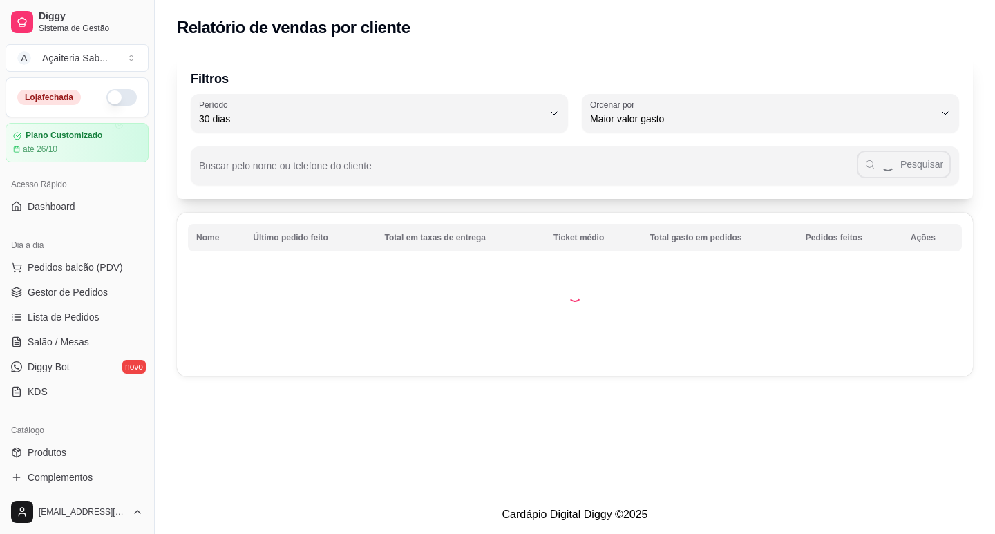
select select "30"
select select "HIGHEST_TOTAL_SPENT_WITH_ORDERS"
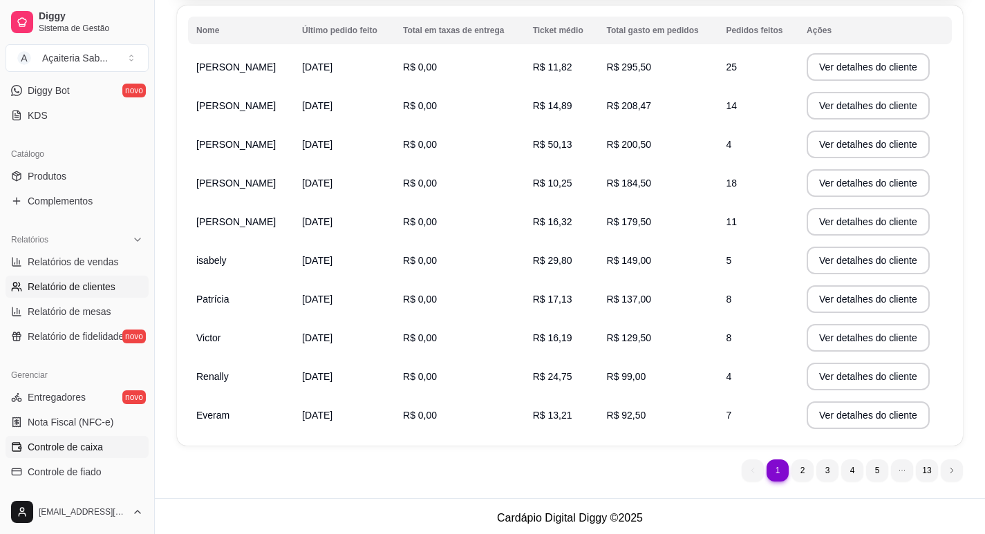
scroll to position [346, 0]
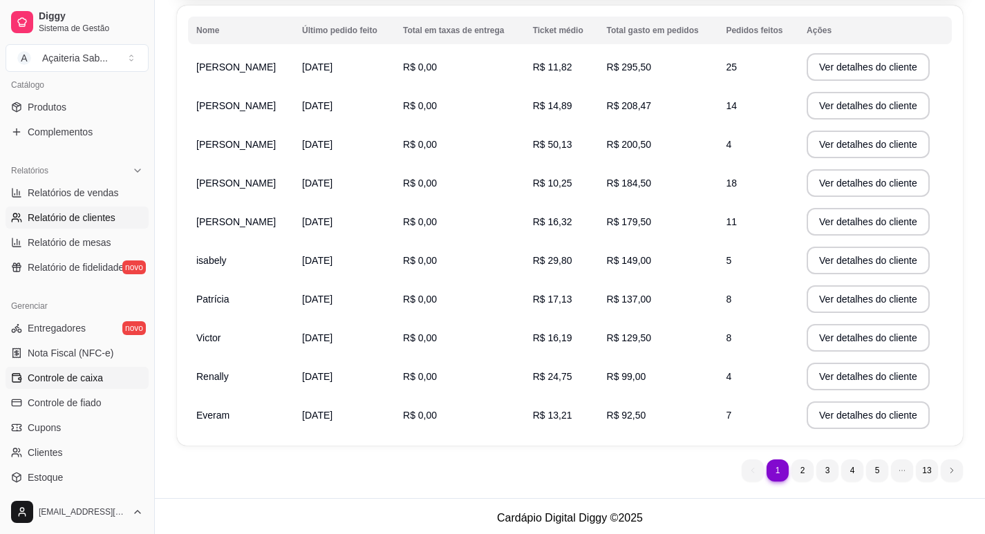
click at [74, 380] on span "Controle de caixa" at bounding box center [65, 378] width 75 height 14
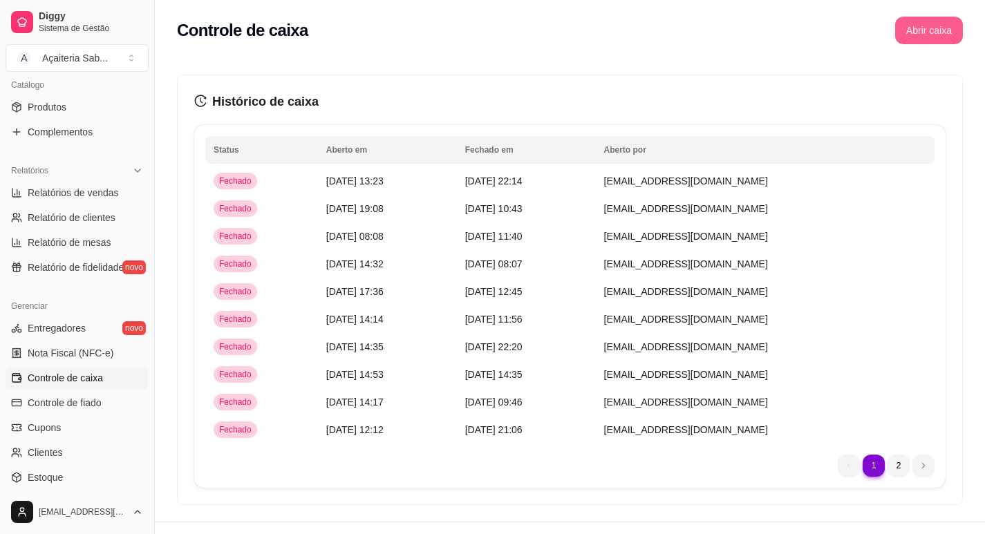
click at [923, 37] on button "Abrir caixa" at bounding box center [929, 31] width 68 height 28
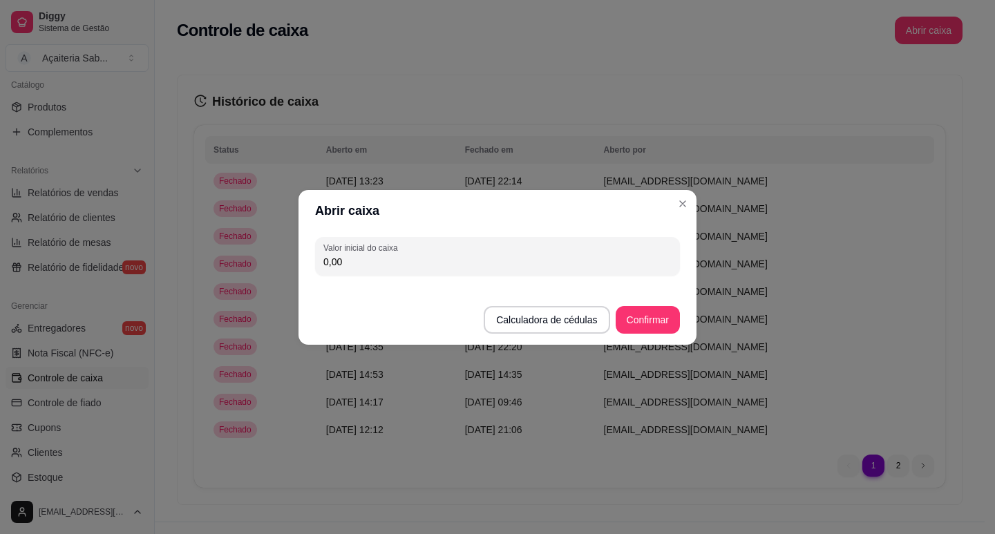
drag, startPoint x: 332, startPoint y: 266, endPoint x: 300, endPoint y: 264, distance: 31.9
click at [301, 267] on div "Valor inicial do caixa 0,00" at bounding box center [498, 256] width 398 height 50
type input "34,50"
click at [632, 328] on button "Confirmar" at bounding box center [648, 320] width 64 height 28
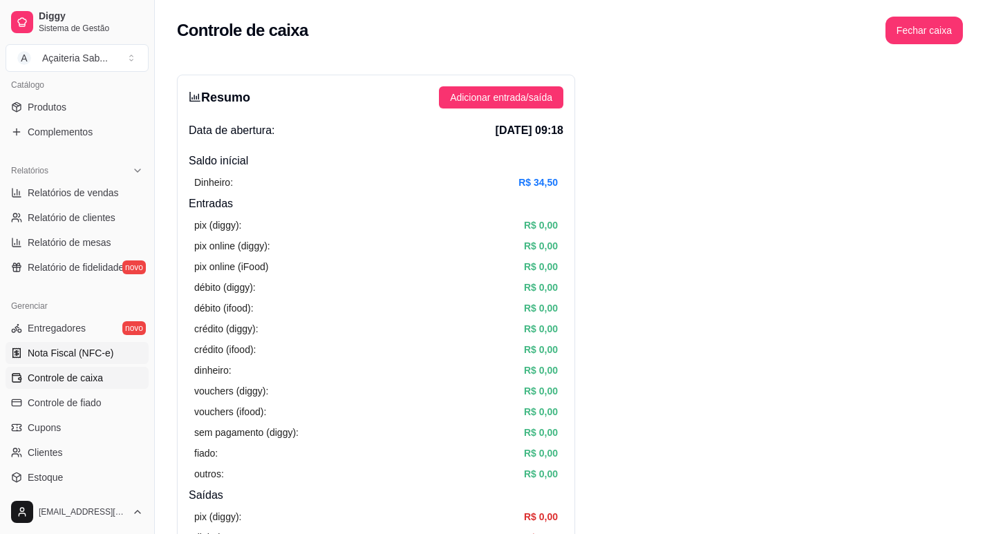
scroll to position [415, 0]
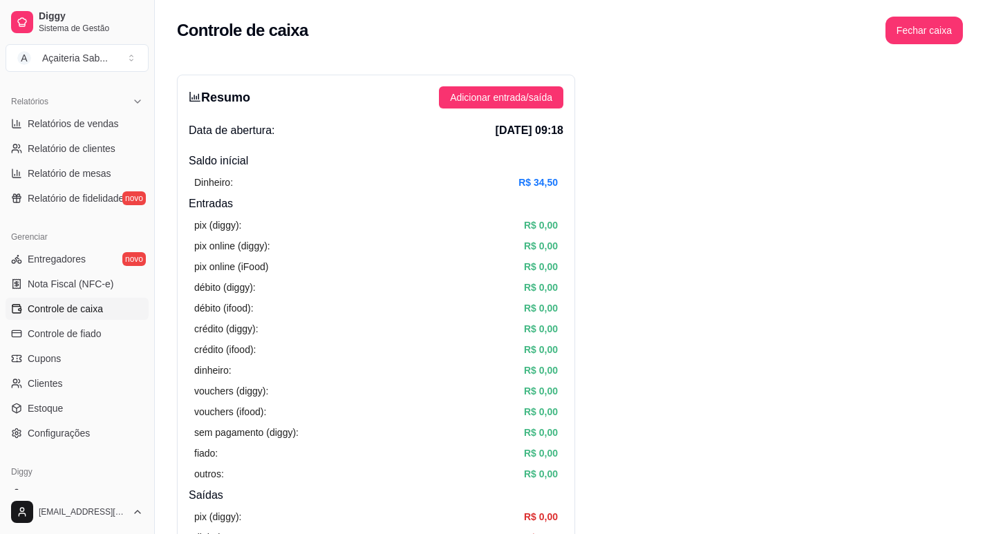
drag, startPoint x: 648, startPoint y: 97, endPoint x: 484, endPoint y: 10, distance: 185.8
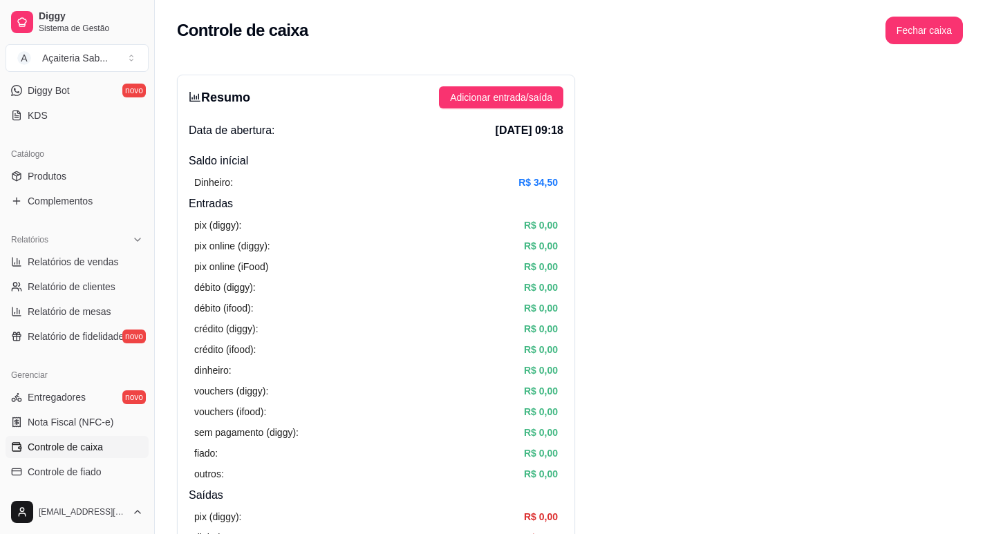
scroll to position [207, 0]
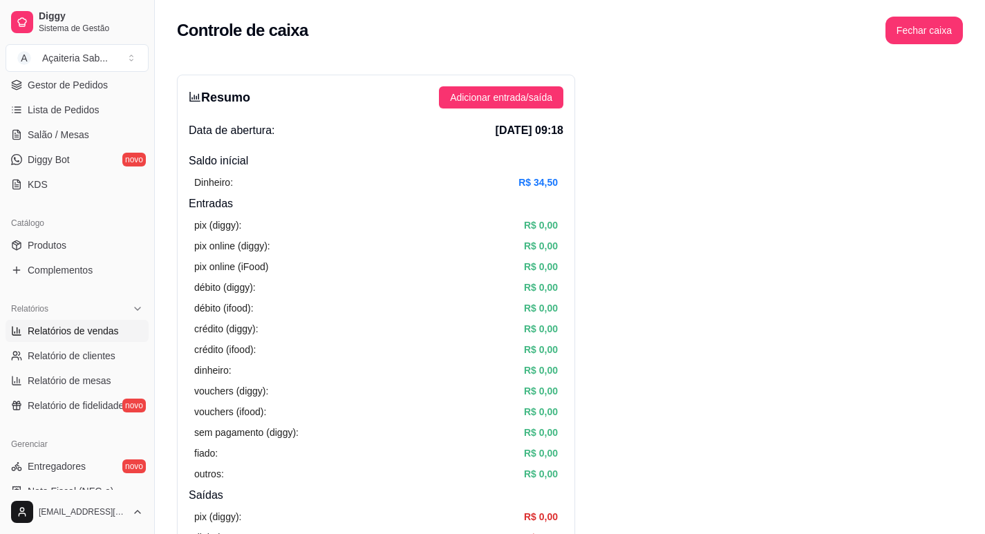
click at [102, 334] on span "Relatórios de vendas" at bounding box center [73, 331] width 91 height 14
select select "ALL"
select select "0"
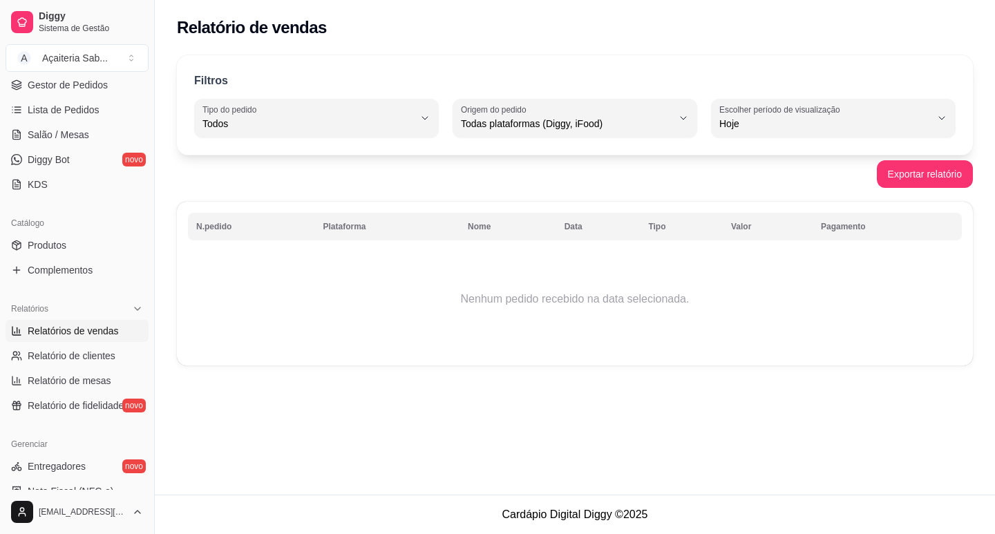
click at [739, 126] on span "Hoje" at bounding box center [824, 124] width 211 height 14
click at [746, 251] on span "30 dias" at bounding box center [826, 246] width 200 height 13
type input "30"
select select "30"
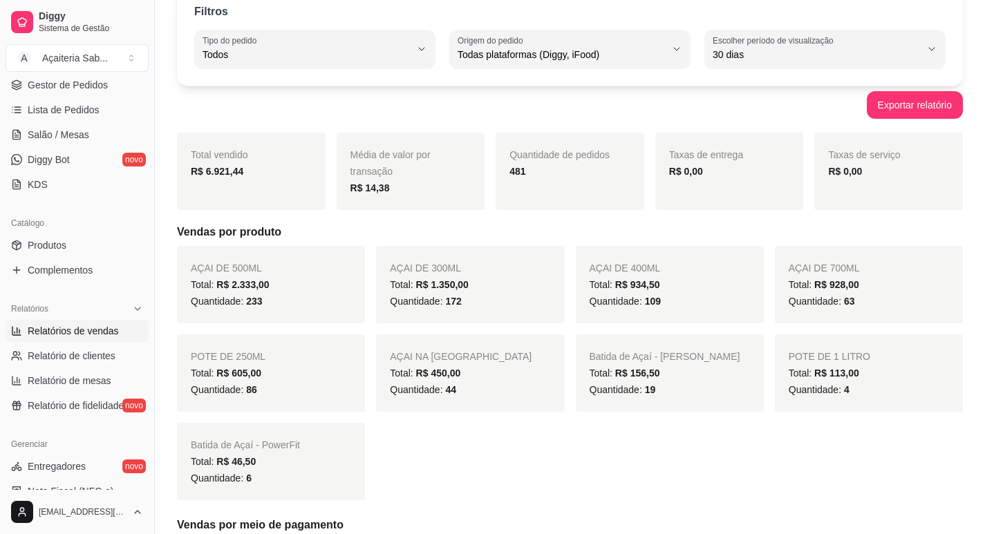
scroll to position [138, 0]
